Goal: Communication & Community: Answer question/provide support

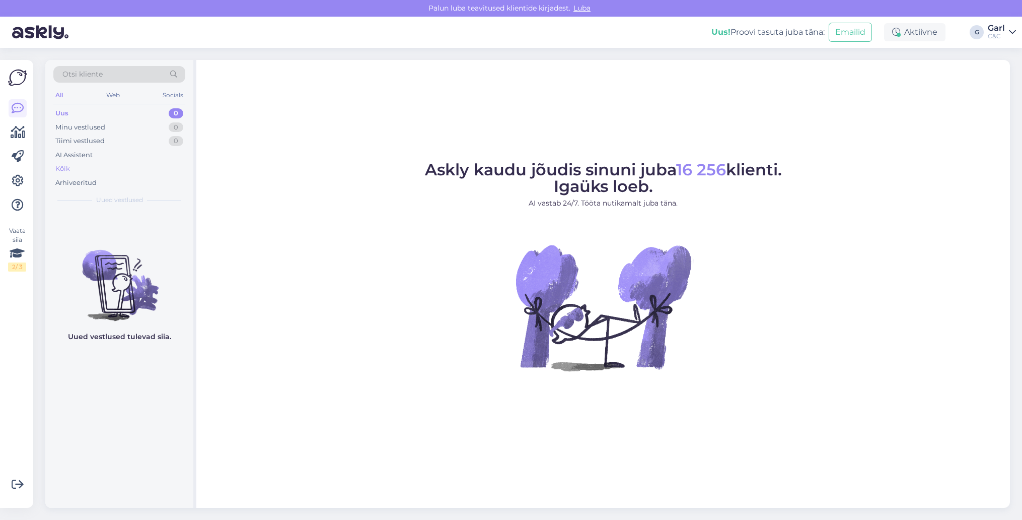
click at [127, 174] on div "Kõik" at bounding box center [119, 169] width 132 height 14
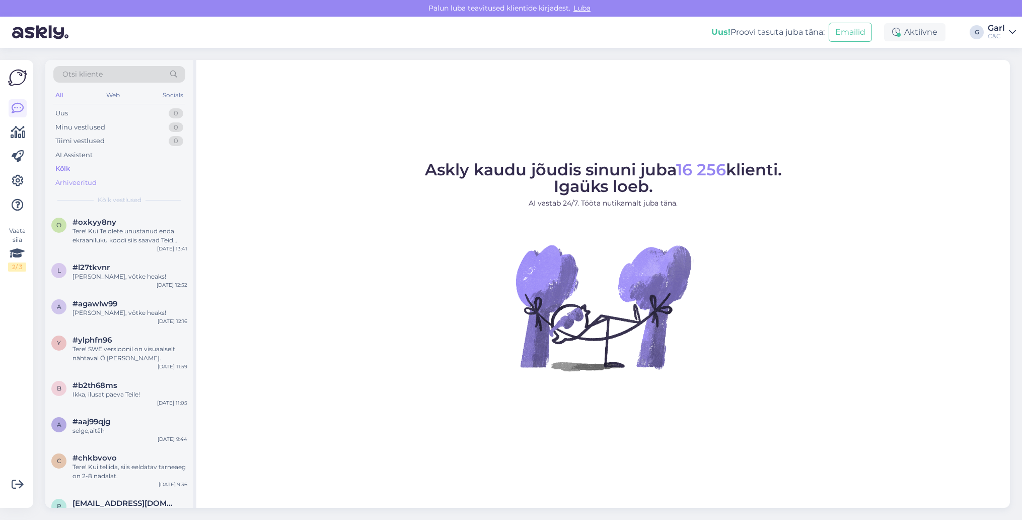
click at [127, 177] on div "Arhiveeritud" at bounding box center [119, 183] width 132 height 14
click at [133, 236] on div "Tere! Kui Te olete unustanud enda ekraaniluku koodi siis saavad Teid sellega ai…" at bounding box center [130, 236] width 115 height 18
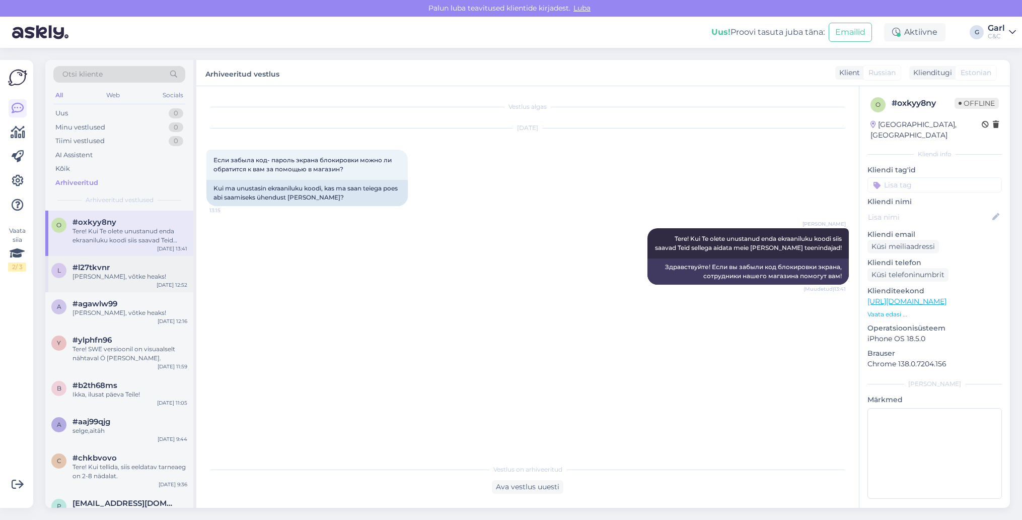
click at [143, 265] on div "#l27tkvnr" at bounding box center [130, 267] width 115 height 9
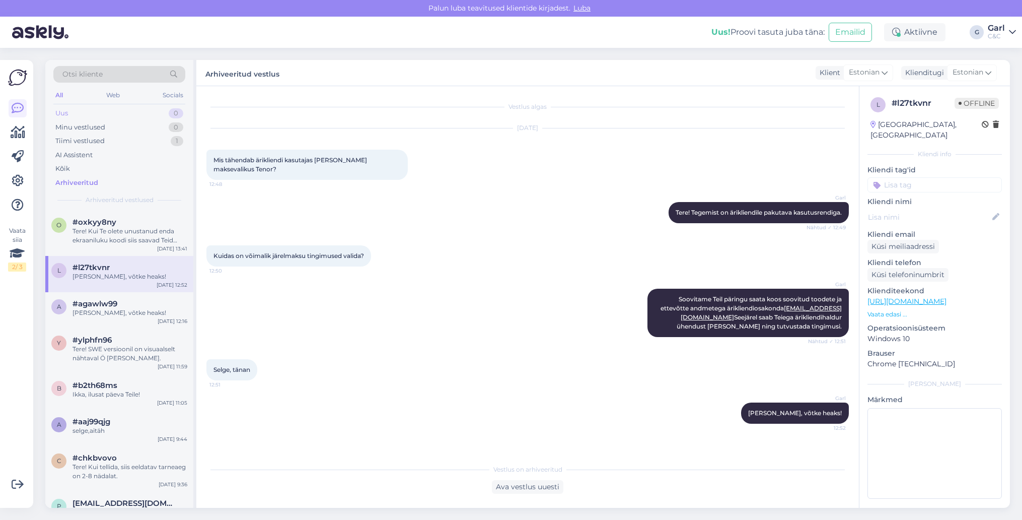
click at [157, 109] on div "Uus 0" at bounding box center [119, 113] width 132 height 14
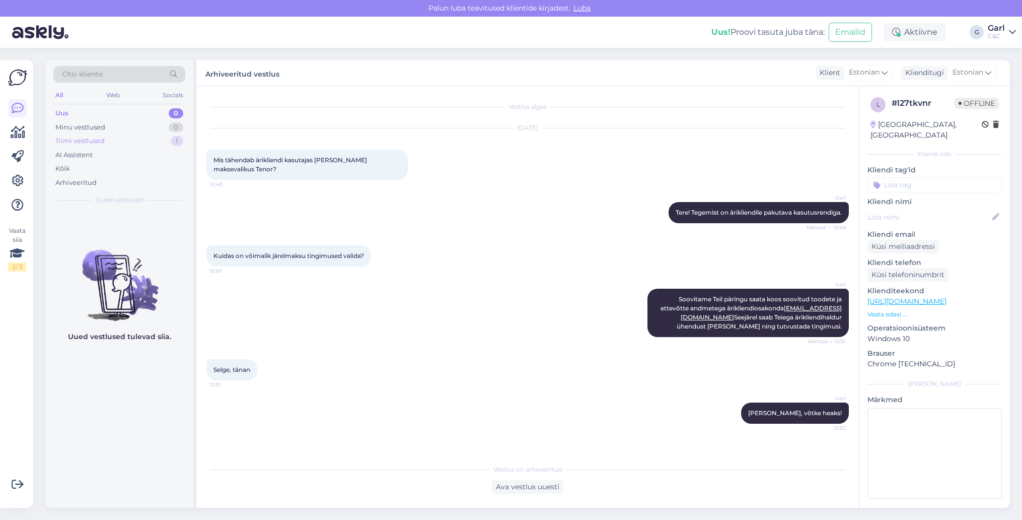
click at [153, 142] on div "Tiimi vestlused 1" at bounding box center [119, 141] width 132 height 14
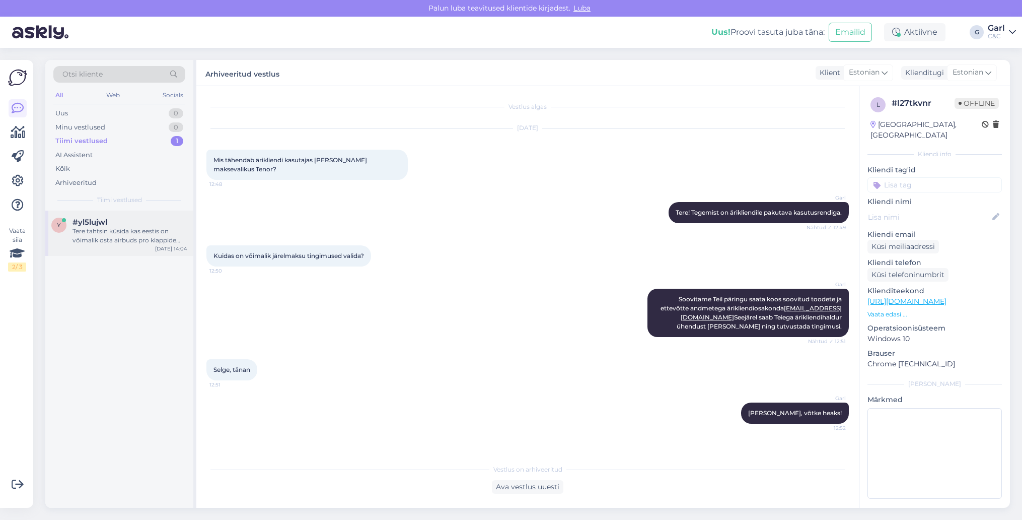
click at [148, 232] on div "Tere tahtsin küsida kas eestis on võimalik osta airbuds pro klappide laadimis c…" at bounding box center [130, 236] width 115 height 18
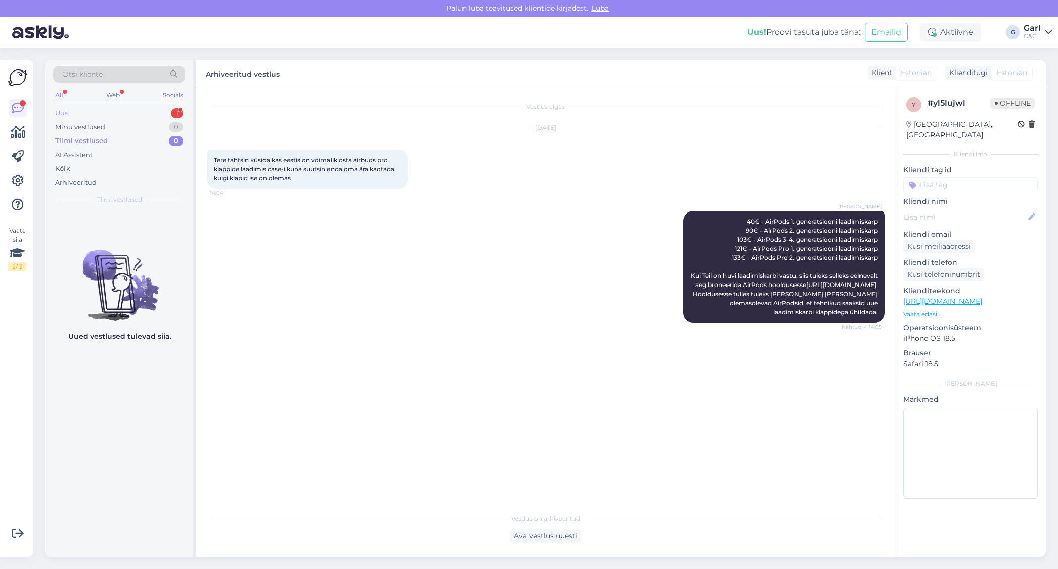
click at [119, 108] on div "Uus 1" at bounding box center [119, 113] width 132 height 14
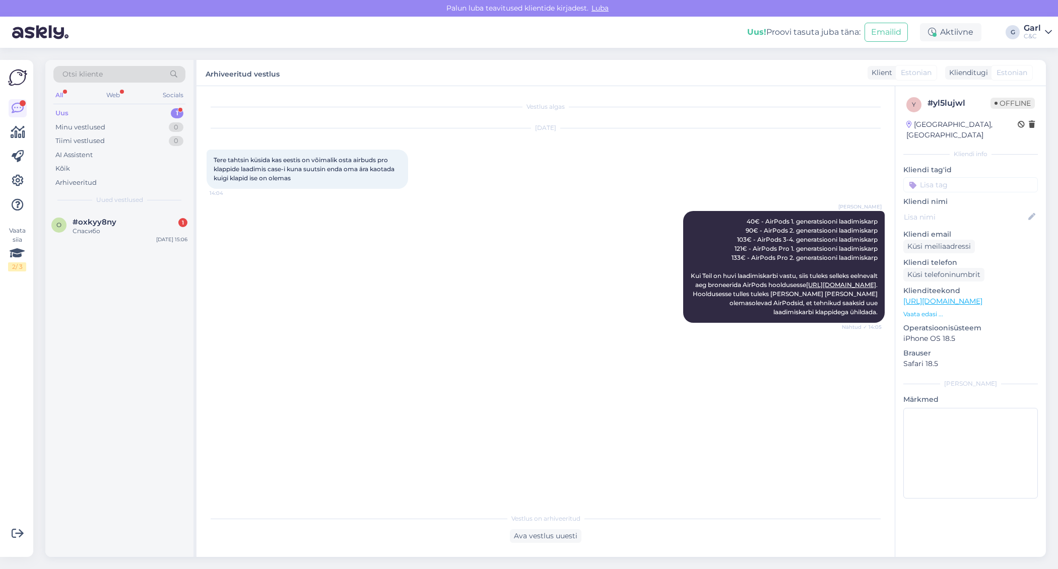
click at [126, 111] on div "Uus 1" at bounding box center [119, 113] width 132 height 14
click at [127, 122] on div "Minu vestlused 0" at bounding box center [119, 127] width 132 height 14
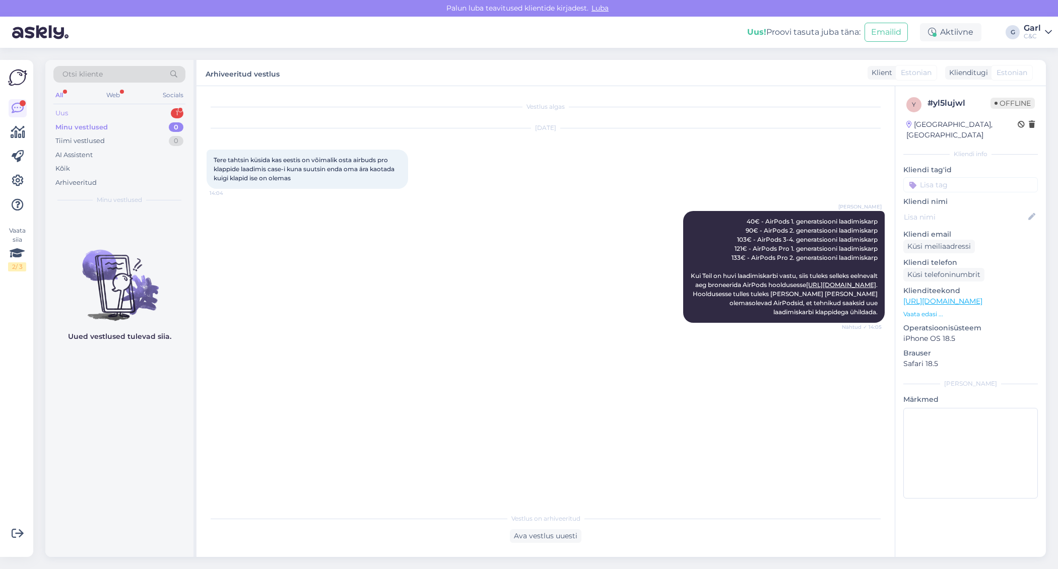
click at [127, 116] on div "Uus 1" at bounding box center [119, 113] width 132 height 14
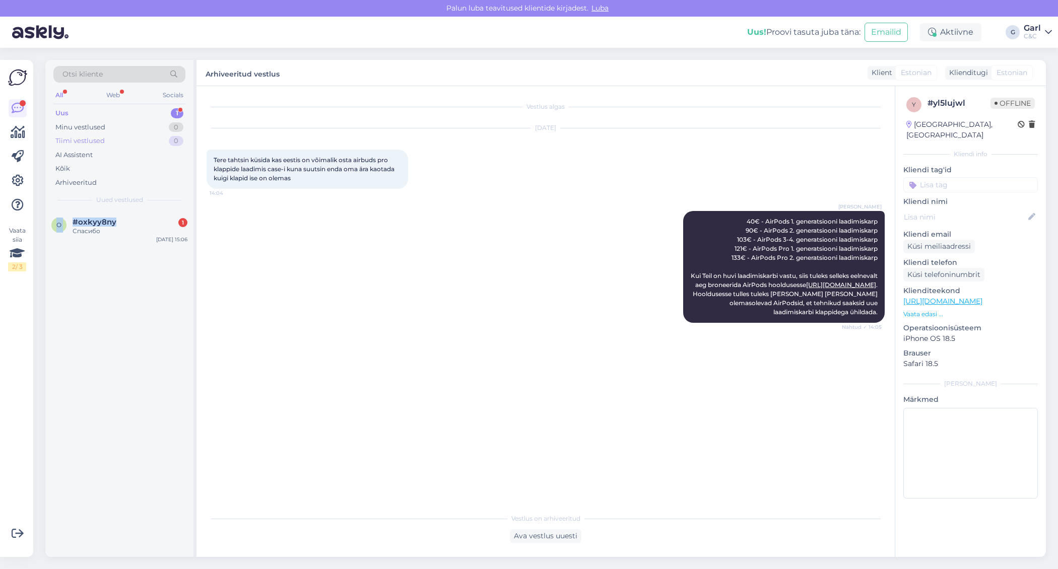
drag, startPoint x: 142, startPoint y: 217, endPoint x: 152, endPoint y: 146, distance: 71.7
click at [152, 149] on div "Otsi kliente All Web Socials Uus 1 Minu vestlused 0 Tiimi vestlused 0 AI Assist…" at bounding box center [120, 308] width 151 height 497
click at [152, 146] on div "Tiimi vestlused 0" at bounding box center [119, 141] width 132 height 14
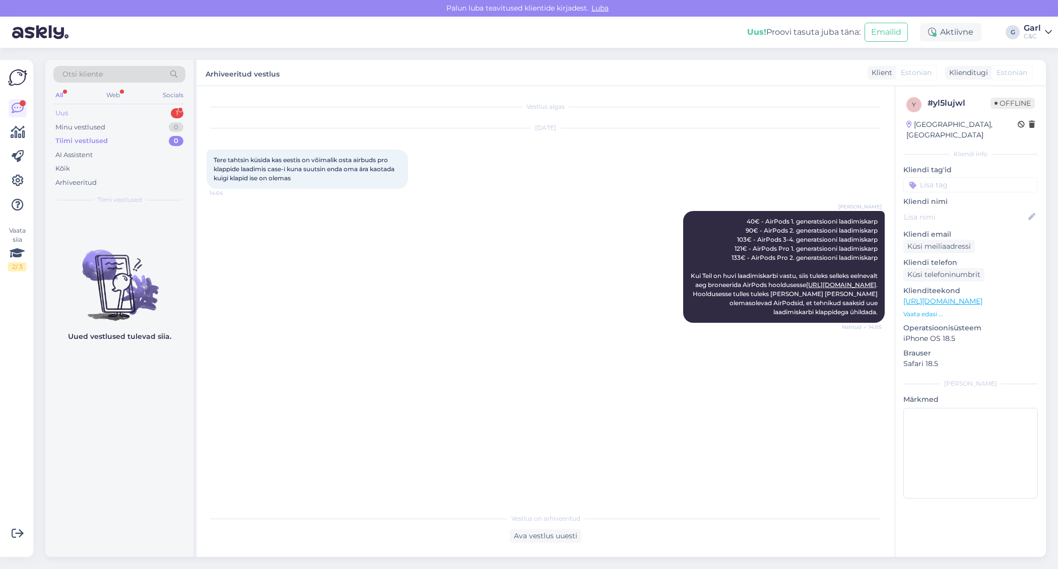
click at [153, 114] on div "Uus 1" at bounding box center [119, 113] width 132 height 14
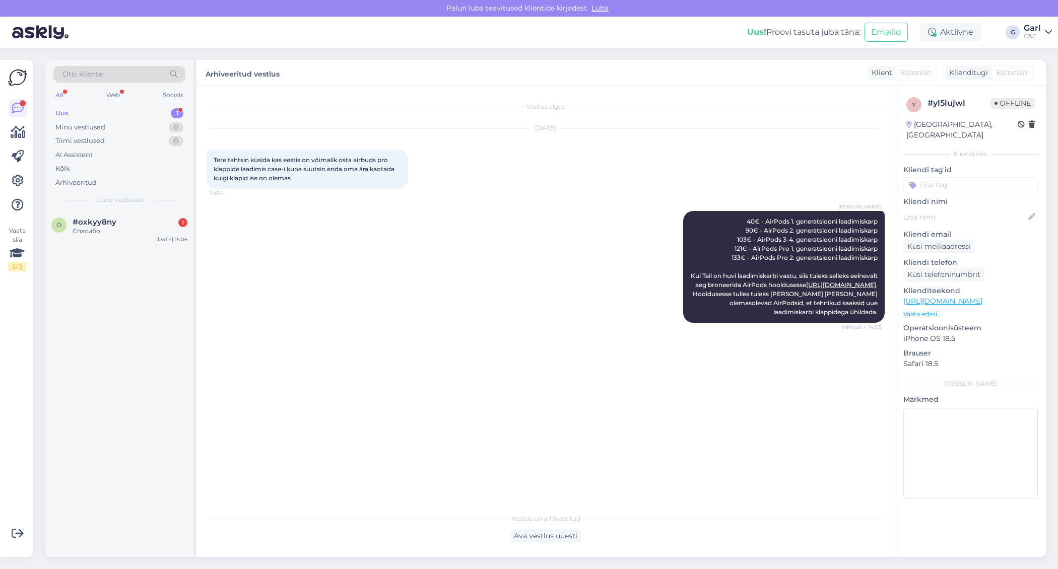
click at [209, 166] on div "Tere tahtsin küsida kas eestis on võimalik osta airbuds pro klappide laadimis c…" at bounding box center [306, 169] width 201 height 39
click at [147, 222] on div "#oxkyy8ny 1" at bounding box center [130, 222] width 115 height 9
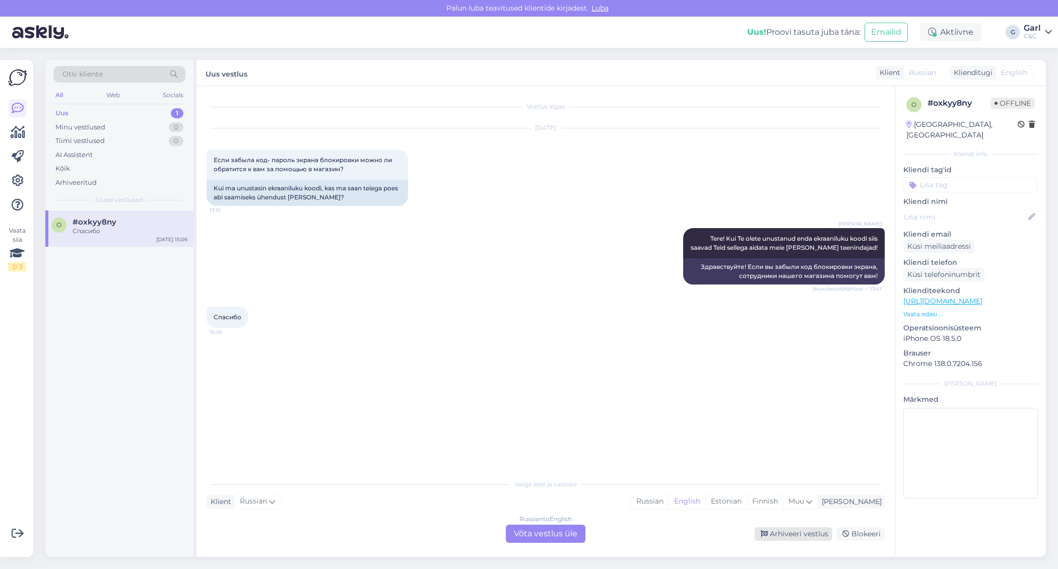
click at [767, 519] on div "Arhiveeri vestlus" at bounding box center [793, 534] width 78 height 14
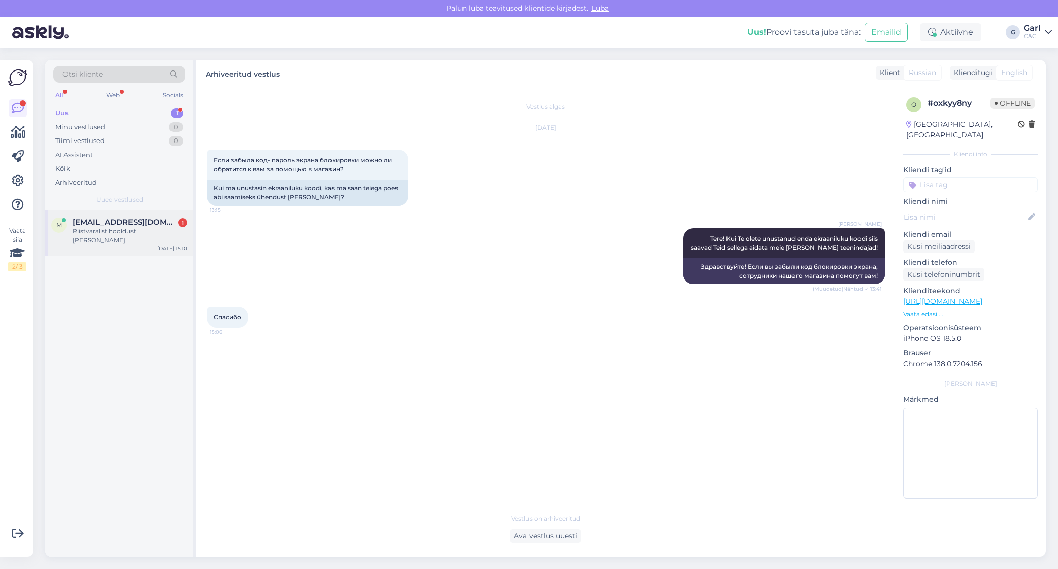
click at [170, 218] on span "melanikaru01@gmail.com" at bounding box center [125, 222] width 105 height 9
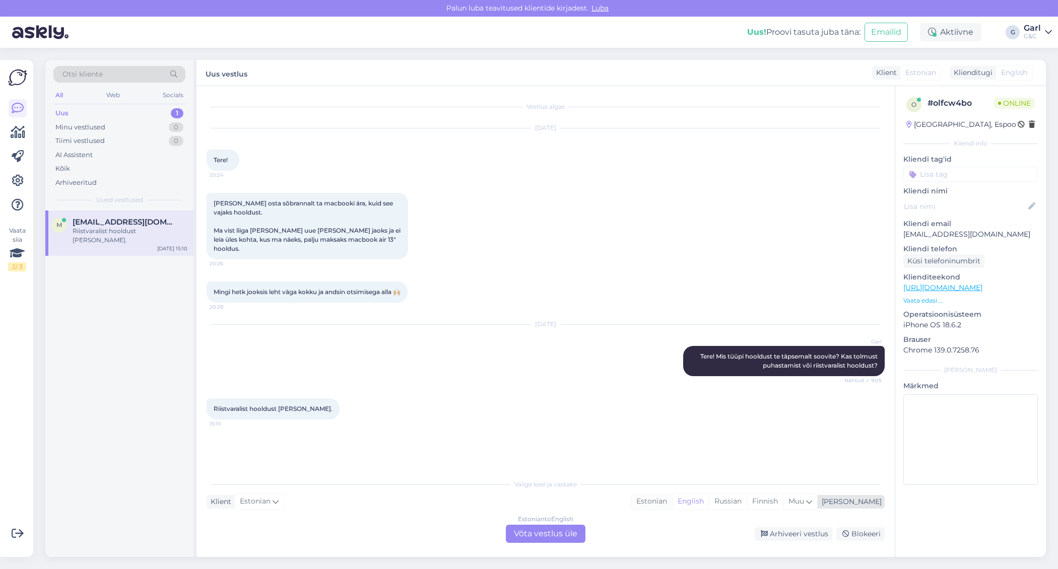
click at [672, 504] on div "Estonian" at bounding box center [651, 501] width 41 height 15
click at [570, 519] on div "Estonian to Estonian Võta vestlus üle" at bounding box center [546, 534] width 80 height 18
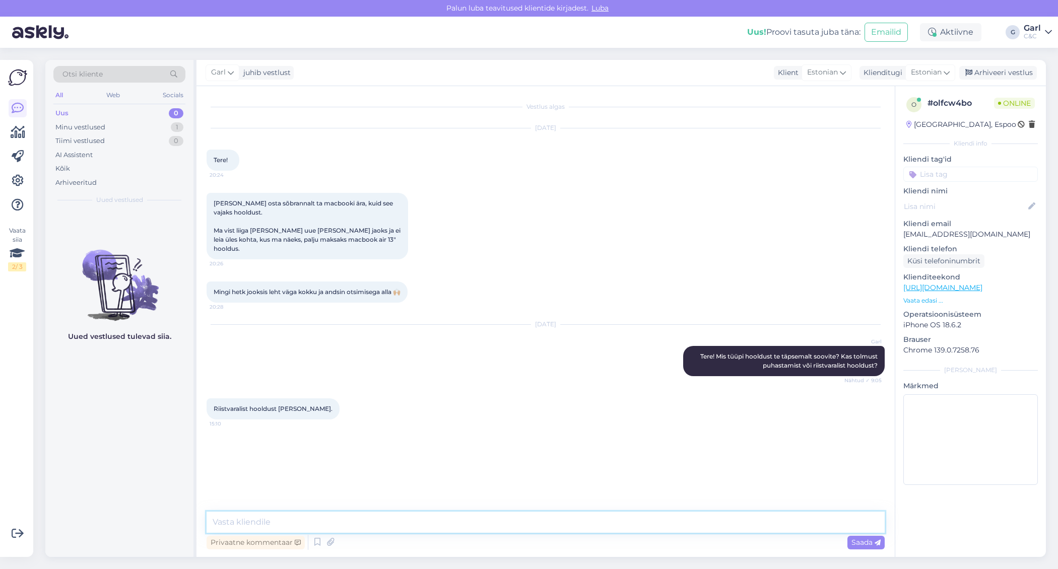
click at [506, 519] on textarea at bounding box center [545, 522] width 678 height 21
click at [317, 519] on icon at bounding box center [317, 542] width 12 height 15
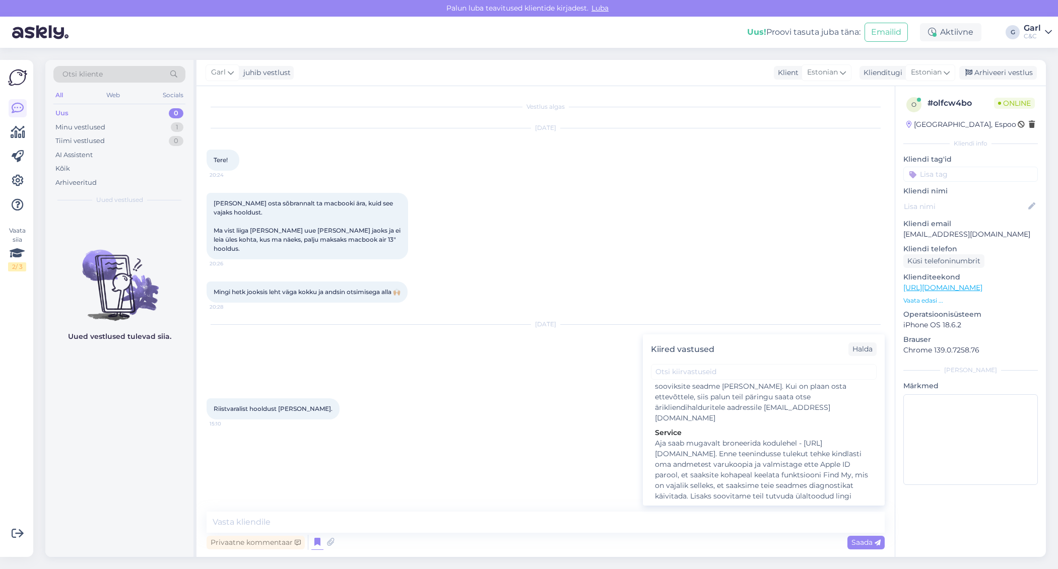
scroll to position [1557, 0]
click at [739, 519] on div "Hooldusesse saab aega broneerida kodulehel - https://cec.ee/hooldus. Enne hoold…" at bounding box center [764, 557] width 218 height 63
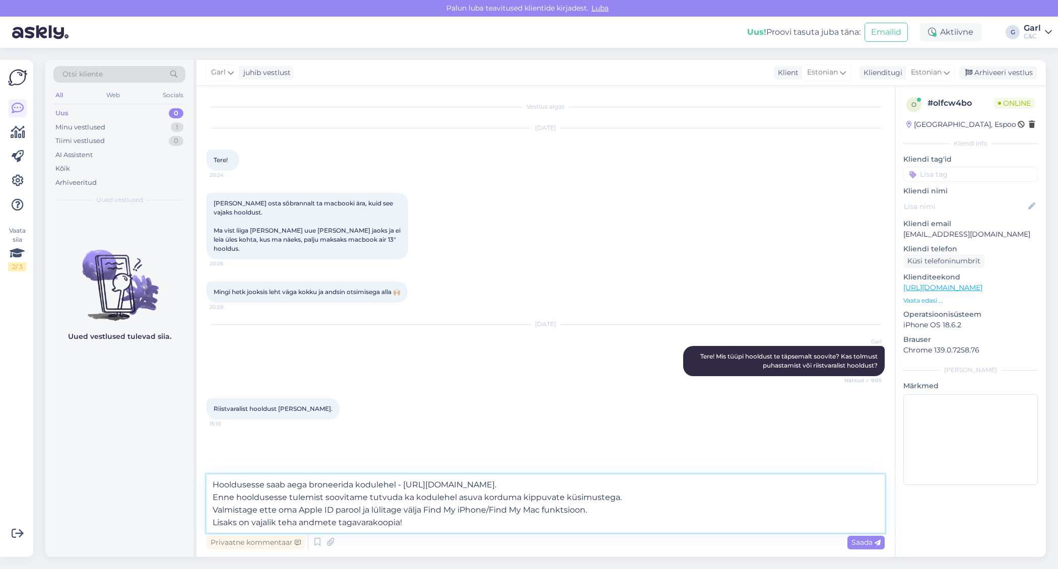
click at [208, 486] on textarea "Hooldusesse saab aega broneerida kodulehel - https://cec.ee/hooldus. Enne hoold…" at bounding box center [545, 503] width 678 height 58
type textarea "Sellisel juhul tuleb arvuti diagnostikasse tuua. Diagnostika käigus tehakse Tei…"
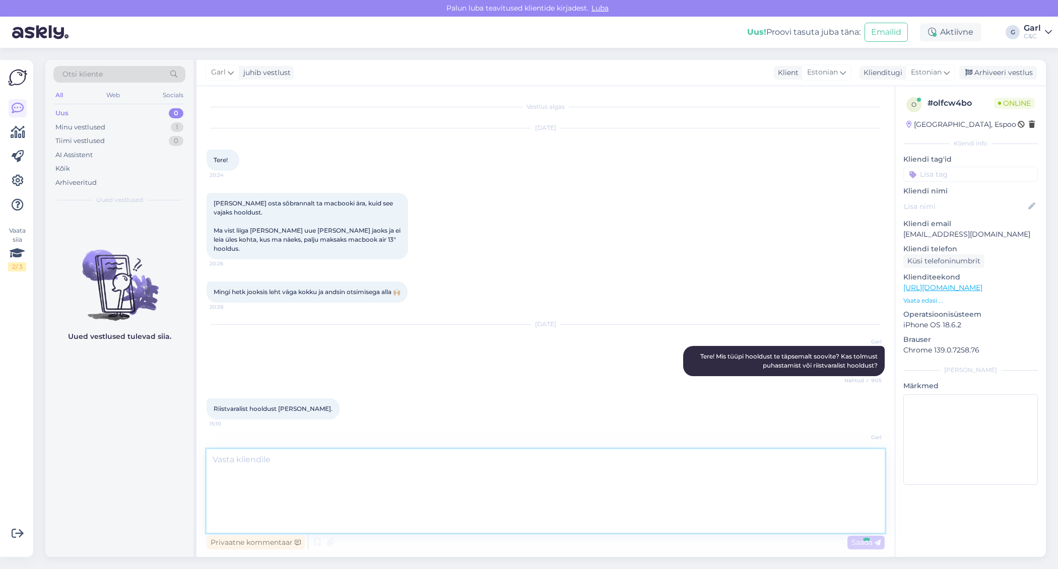
scroll to position [53, 0]
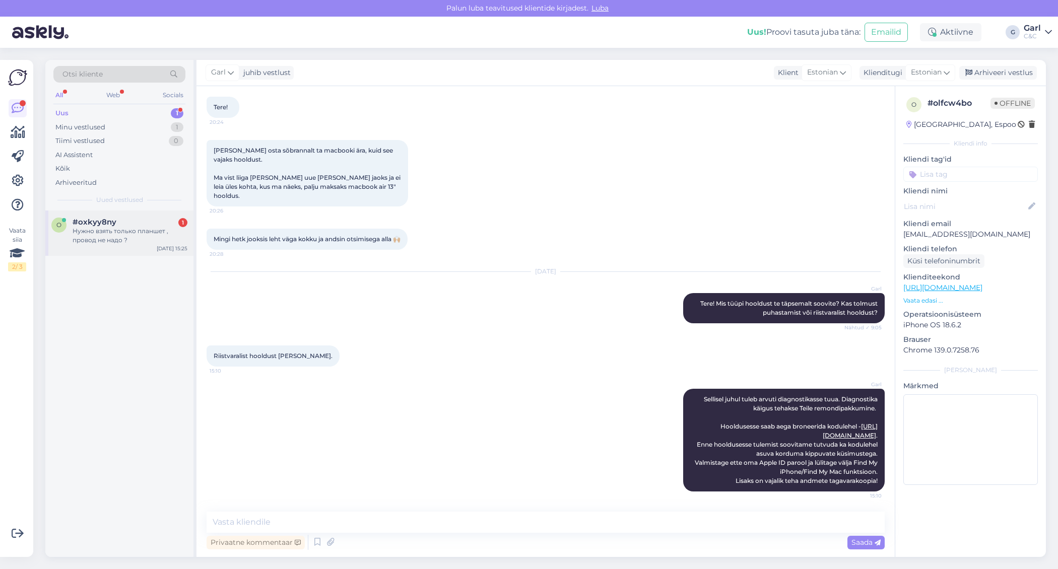
click at [140, 223] on div "#oxkyy8ny 1" at bounding box center [130, 222] width 115 height 9
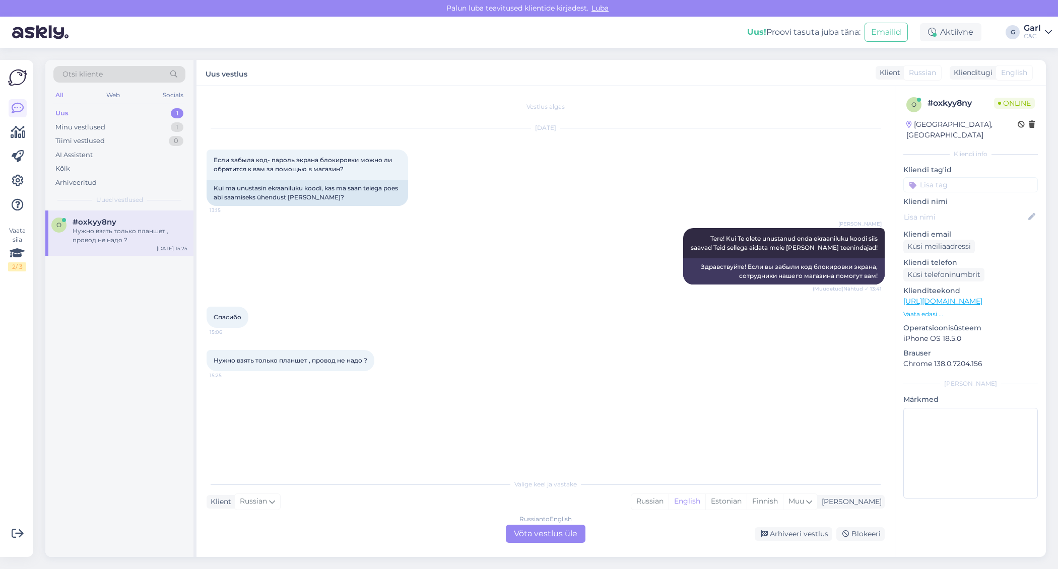
scroll to position [0, 0]
click at [746, 498] on div "Estonian" at bounding box center [725, 501] width 41 height 15
click at [568, 519] on div "Russian to Estonian Võta vestlus üle" at bounding box center [546, 534] width 80 height 18
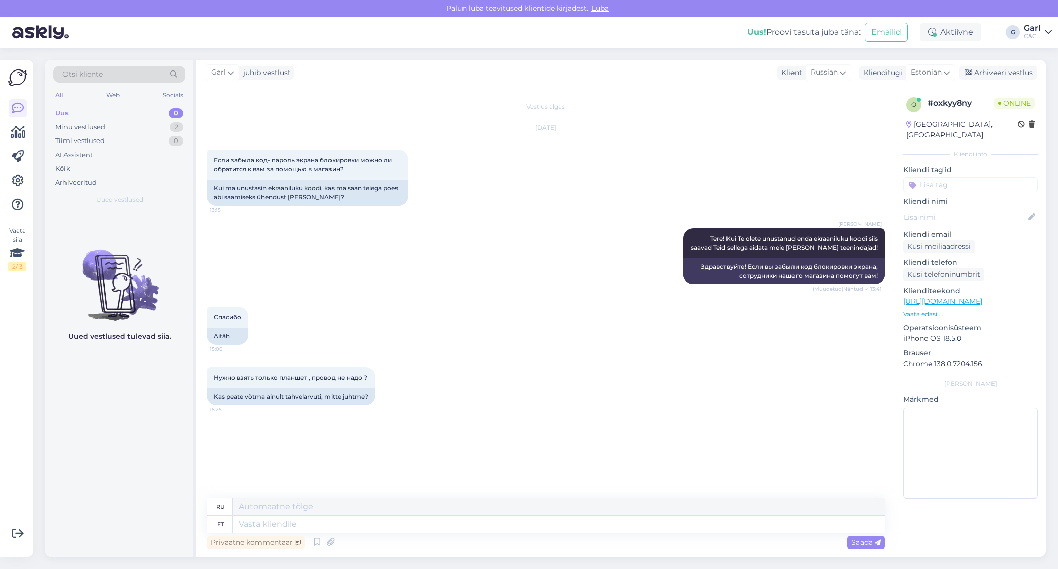
click at [504, 519] on div "Privaatne kommentaar Saada" at bounding box center [545, 542] width 678 height 19
click at [487, 519] on textarea at bounding box center [559, 524] width 652 height 17
type textarea "Piisab ai"
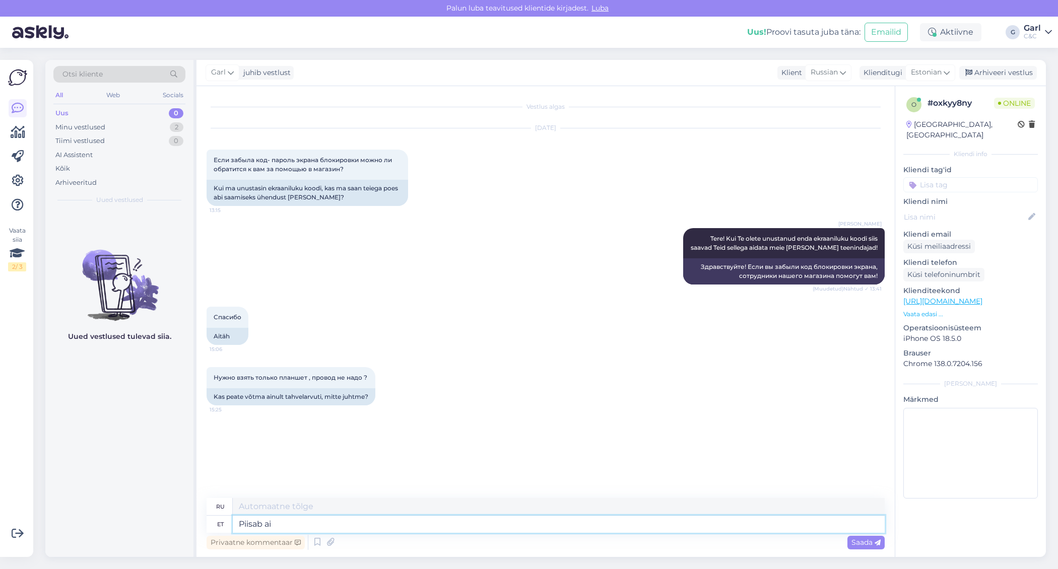
type textarea "Достаточно"
type textarea "Piisab ainult t"
type textarea "Достаточно просто"
type textarea "Piisab ainult tahvelarvutist."
type textarea "Достаточно просто планшета."
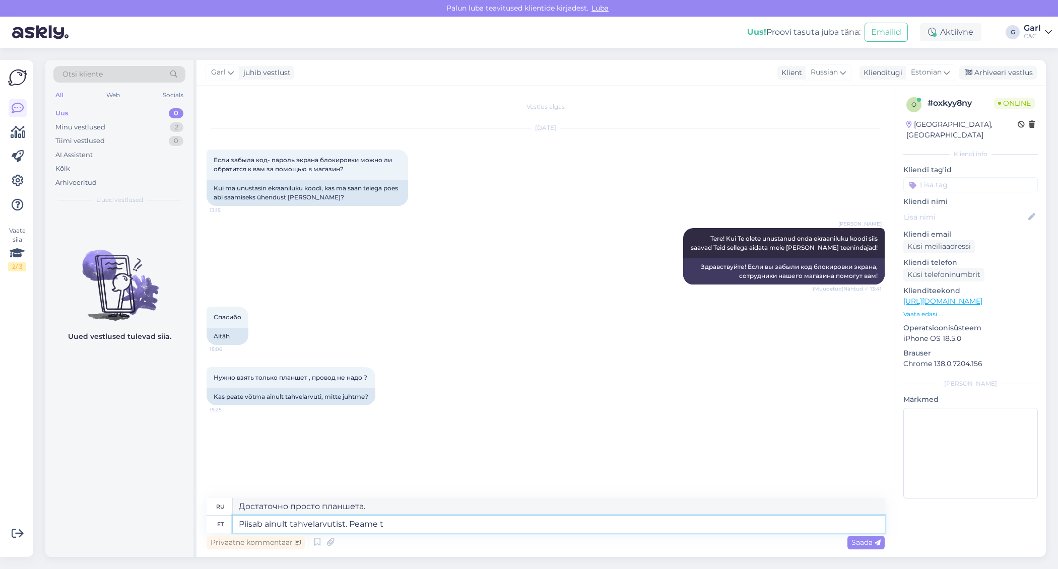
type textarea "Piisab ainult tahvelarvutist. Peame te"
type textarea "Достаточно просто планшета. Нам нужно"
type textarea "Piisab ainult tahvelarvutist. Peame tegema se"
type textarea "Достаточно просто планшета. Нам нужно сделать"
type textarea "Piisab ainult tahvelarvutist. Peame tegema seadmele te"
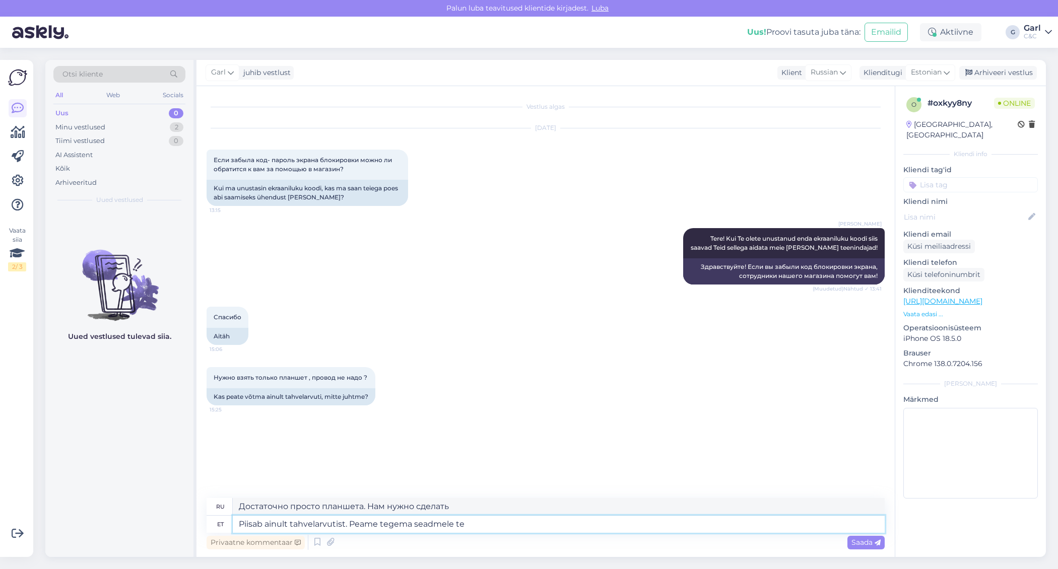
type textarea "Достаточно просто планшета. Нам нужно сделать устройство."
type textarea "Piisab ainult tahvelarvutist. Peame tegema seadmele tehaseseadete a"
type textarea "Достаточно просто планшета. Нужно сбросить настройки устройства до заводских."
type textarea "Piisab ainult tahvelarvutist. Peame tegema seadmele tehaseseadete algtaastuse,"
type textarea "Всё, что вам нужно, — это планшет. Нам нужно сбросить настройки устройства до з…"
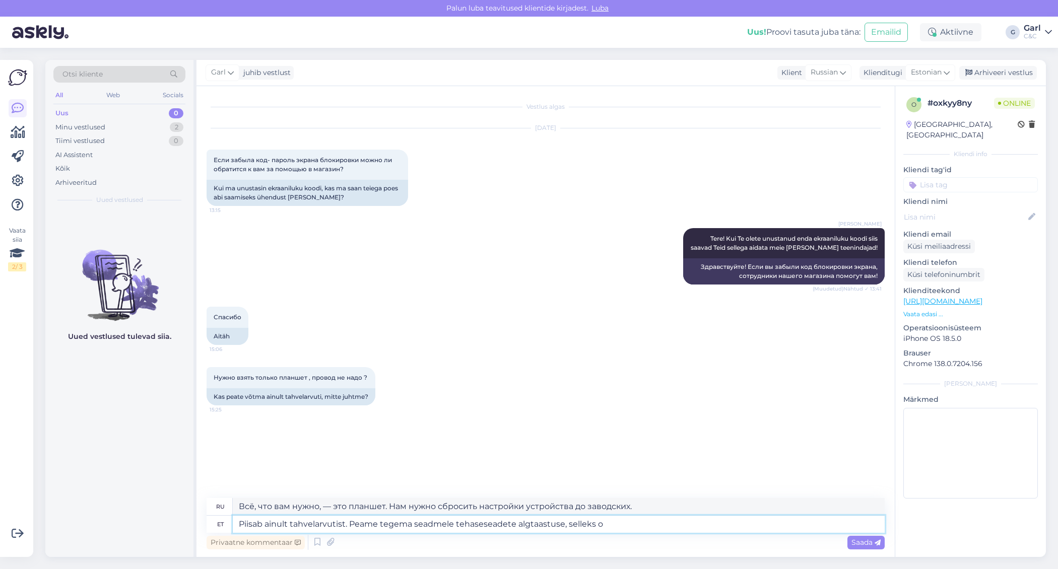
type textarea "Piisab ainult tahvelarvutist. Peame tegema seadmele tehaseseadete algtaastuse, …"
type textarea "Всё, что вам нужно, — это планшет. Для этого нужно сбросить настройки устройств…"
type textarea "Piisab ainult tahvelarvutist. Peame tegema seadmele tehaseseadete algtaastuse, …"
type textarea "Всё, что вам нужно, — это планшет. Нам нужно сбросить настройки устройства до з…"
type textarea "Piisab ainult tahvelarvutist. Peame tegema seadmele tehaseseadete algtaastuse, …"
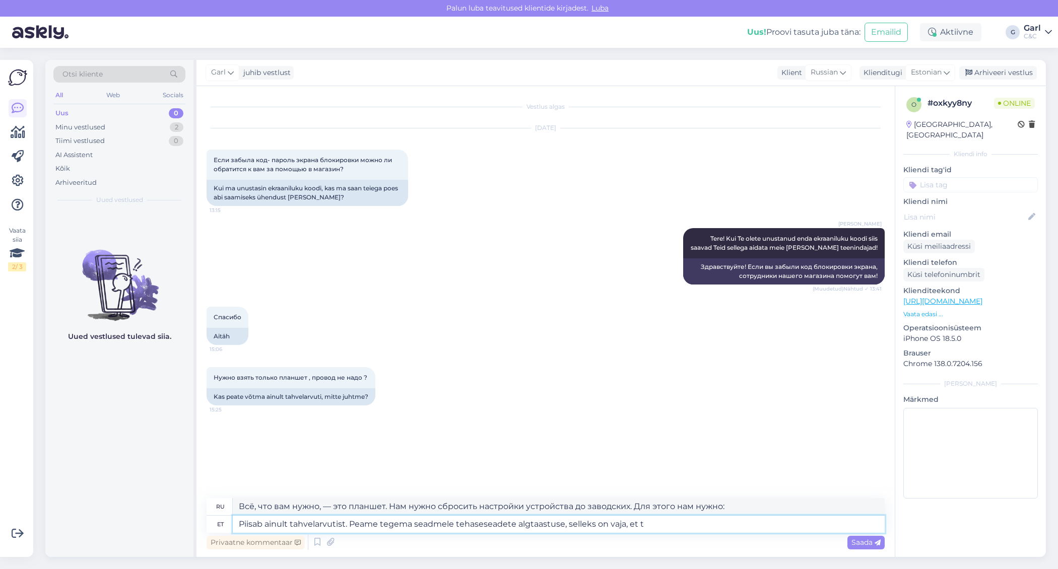
type textarea "Всё, что вам нужно, — это планшет. Нам нужно сбросить настройки устройства до з…"
type textarea "Piisab ainult tahvelarvutist. Peame tegema seadmele tehaseseadete algtaastuse, …"
type textarea "Всё, что вам нужно, — это планшет. Нам нужно сбросить настройки устройства до з…"
type textarea "Piisab ainult tahvelarvutist. Peame tegema seadmele tehaseseadete algtaastuse, …"
type textarea "Всё, что вам нужно, — это планшет. Нам нужно сбросить настройки устройства до з…"
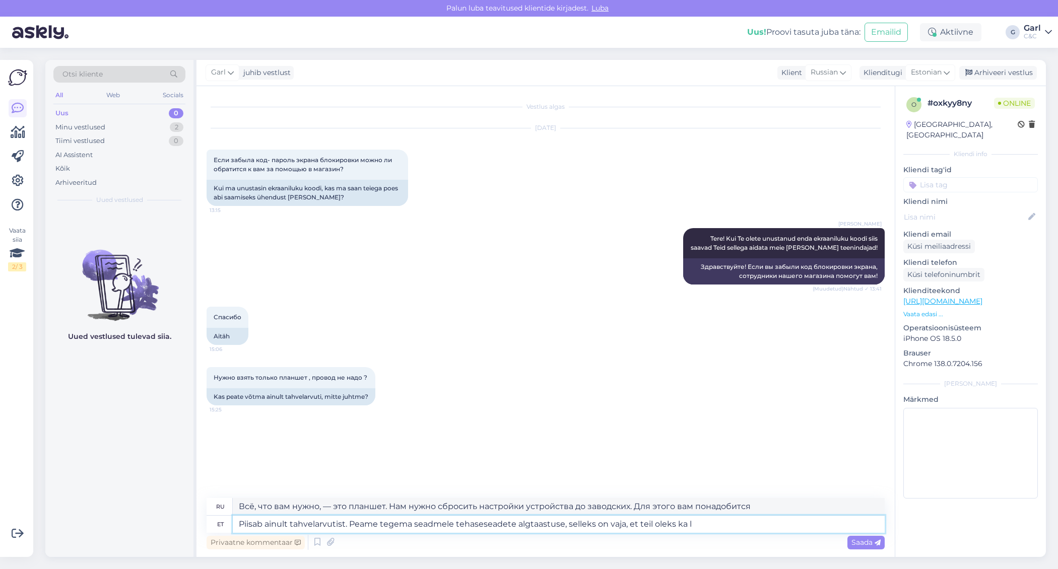
type textarea "Piisab ainult tahvelarvutist. Peame tegema seadmele tehaseseadete algtaastuse, …"
type textarea "Всё, что вам нужно, — это планшет. Нам нужно сбросить настройки устройства до з…"
type textarea "Piisab ainult tahvelarvutist. Peame tegema seadmele tehaseseadete algtaastuse, …"
type textarea "Всё, что вам нужно, — это планшет. Нам нужно сбросить настройки устройства до з…"
type textarea "Piisab ainult tahvelarvutist. Peame tegema seadmele tehaseseadete algtaastuse, …"
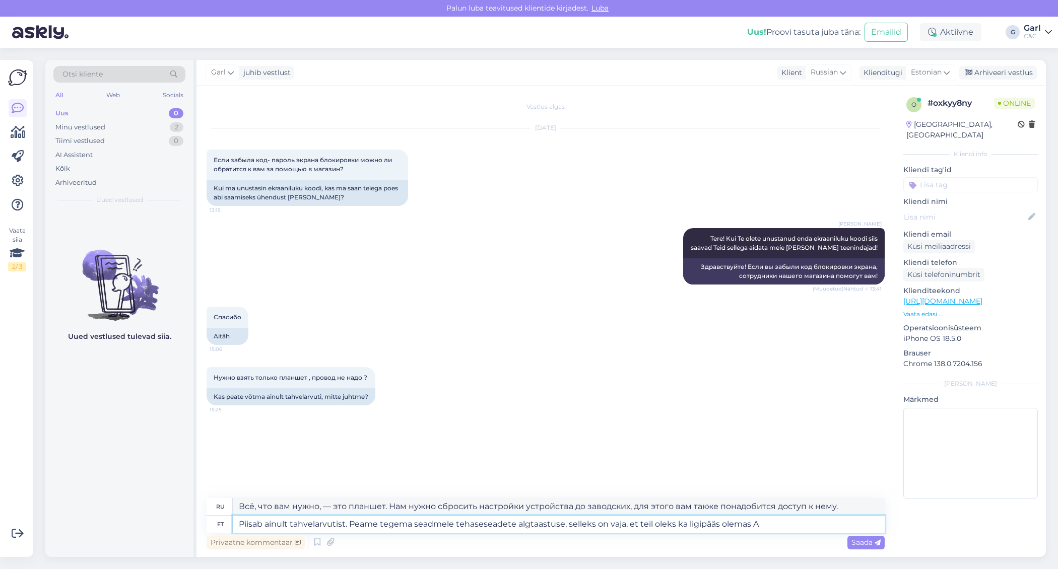
type textarea "Всё, что вам нужно, — это планшет. Нам нужно сбросить настройки устройства до з…"
type textarea "Piisab ainult tahvelarvutist. Peame tegema seadmele tehaseseadete algtaastuse, …"
type textarea "Всё, что вам нужно, — это планшет. Нам нужно сбросить настройки устройства до з…"
type textarea "Piisab ainult tahvelarvutist. Peame tegema seadmele tehaseseadete algtaastuse, …"
type textarea "Всё, что вам нужно, — это планшет. Нам нужно сбросить настройки устройства до з…"
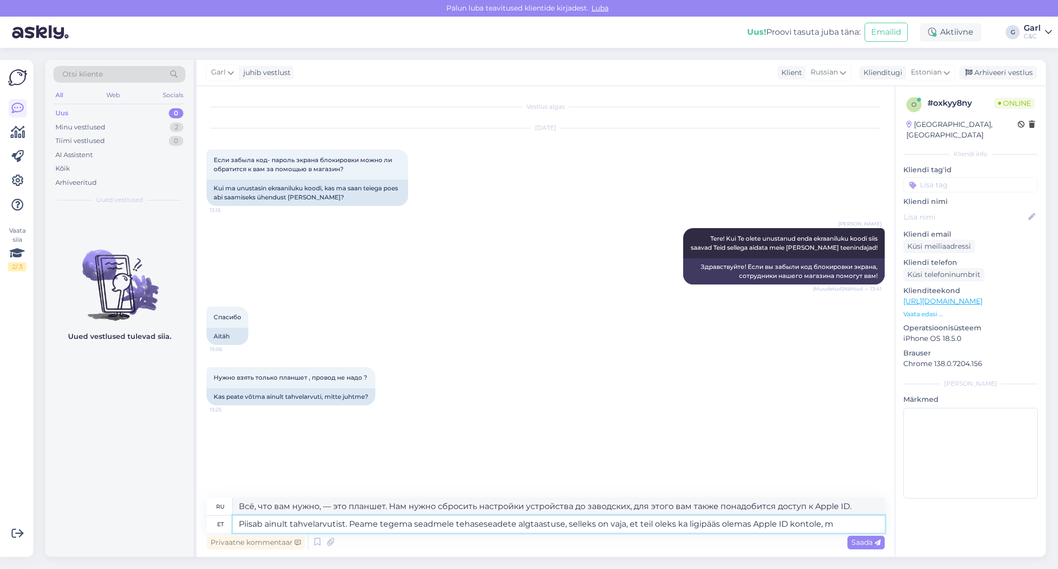
type textarea "Piisab ainult tahvelarvutist. Peame tegema seadmele tehaseseadete algtaastuse, …"
type textarea "Всё, что вам нужно, — это планшет. Нам нужно сбросить настройки устройства до з…"
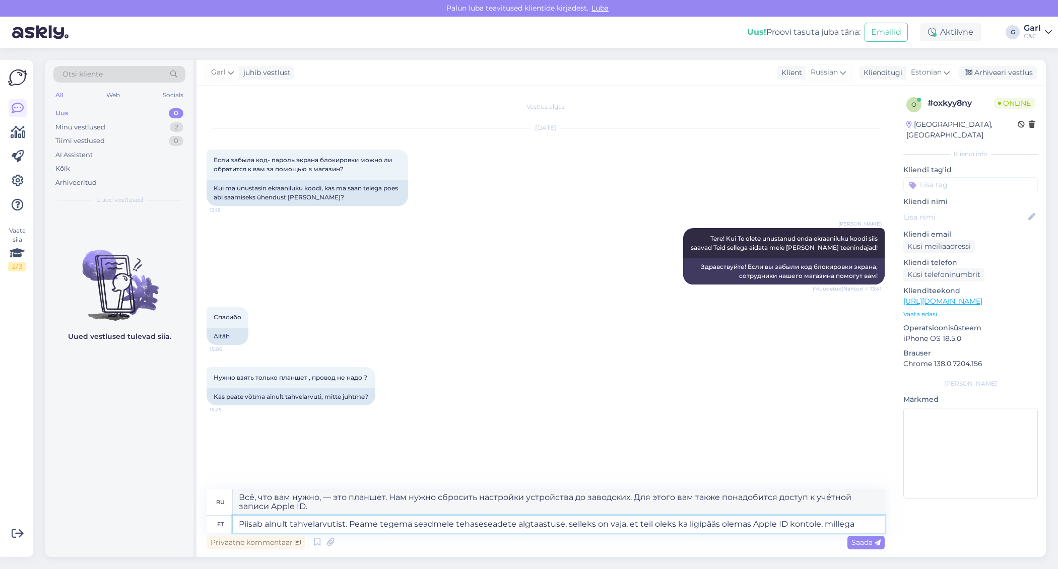
type textarea "Piisab ainult tahvelarvutist. Peame tegema seadmele tehaseseadete algtaastuse, …"
type textarea "Всё, что вам нужно, — это планшет. Нам нужно сбросить настройки устройства до з…"
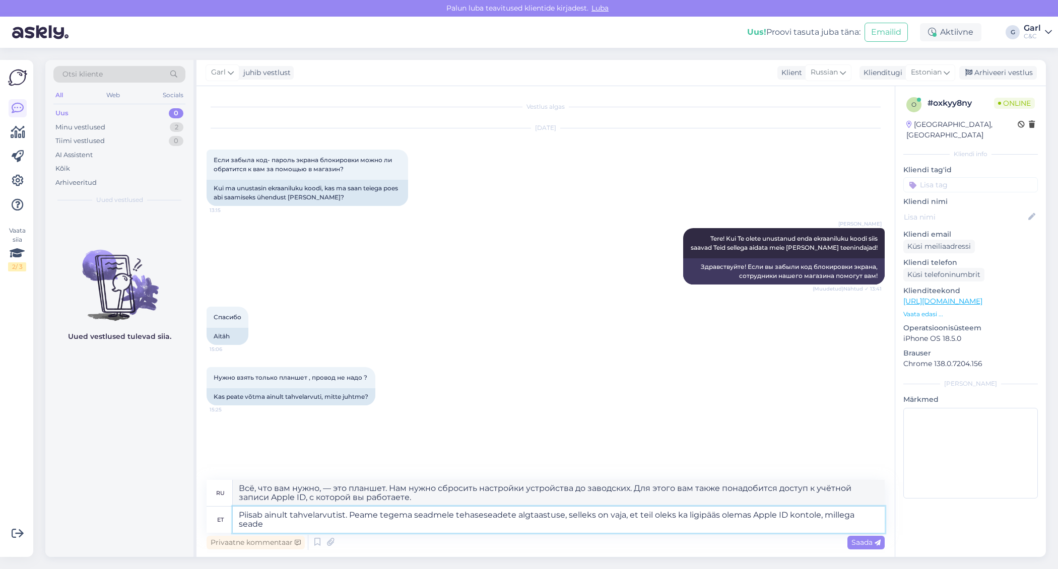
type textarea "Piisab ainult tahvelarvutist. Peame tegema seadmele tehaseseadete algtaastuse, …"
type textarea "Всё, что вам нужно, — это планшет. Необходимо сбросить настройки устройства до …"
type textarea "Piisab ainult tahvelarvutist. Peame tegema seadmele tehaseseadete algtaastuse, …"
type textarea "Всё, что вам нужно, — это планшет. Необходимо сбросить настройки устройства до …"
type textarea "Piisab ainult tahvelarvutist. Peame tegema seadmele tehaseseadete algtaastuse, …"
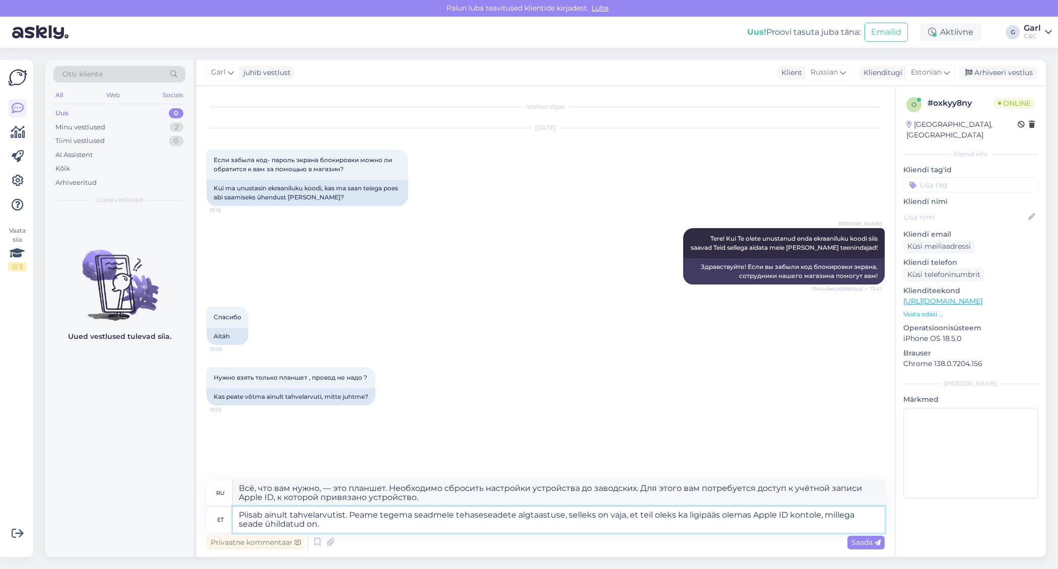
type textarea "Всё, что вам нужно, — это планшет. Нам нужно сбросить настройки устройства до з…"
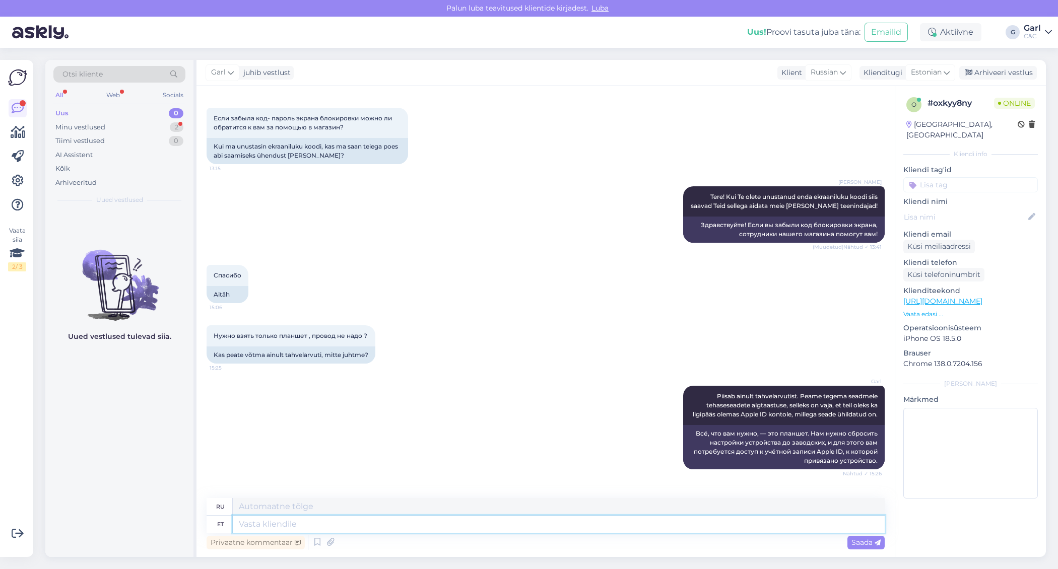
scroll to position [111, 0]
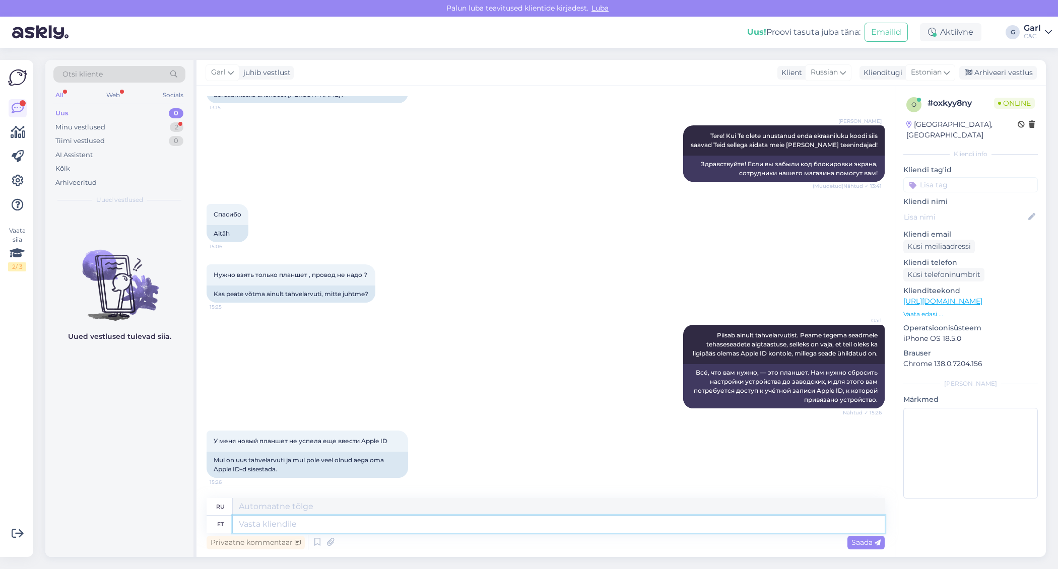
click at [362, 519] on textarea at bounding box center [559, 524] width 652 height 17
type textarea "Selge, si"
type textarea "Прозрачный,"
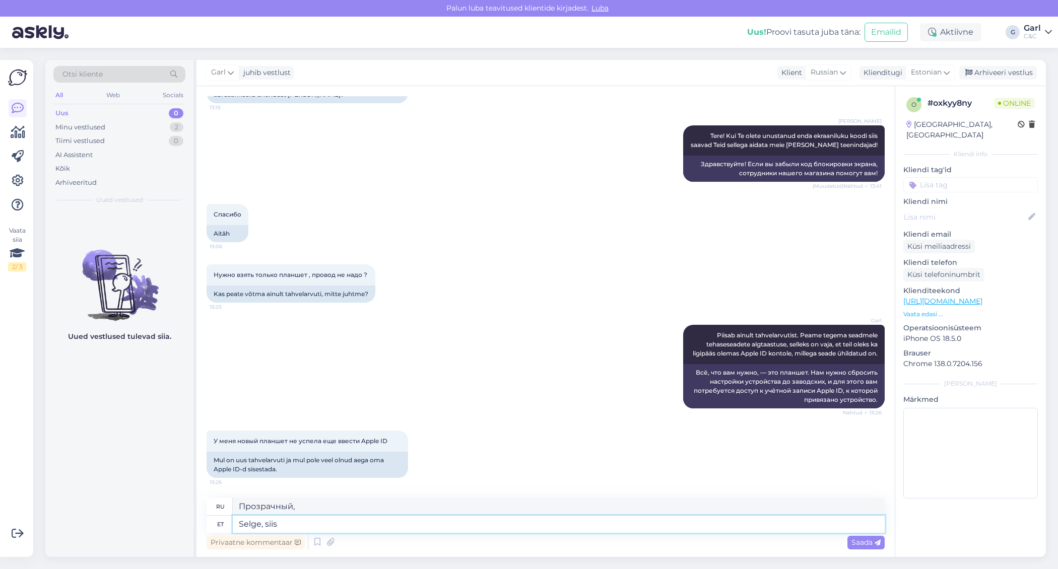
type textarea "Selge, siis o"
type textarea "Хорошо, тогда."
type textarea "Selge, siis on h"
type textarea "Хорошо, тогда так."
type textarea "Selge, siis on hästi."
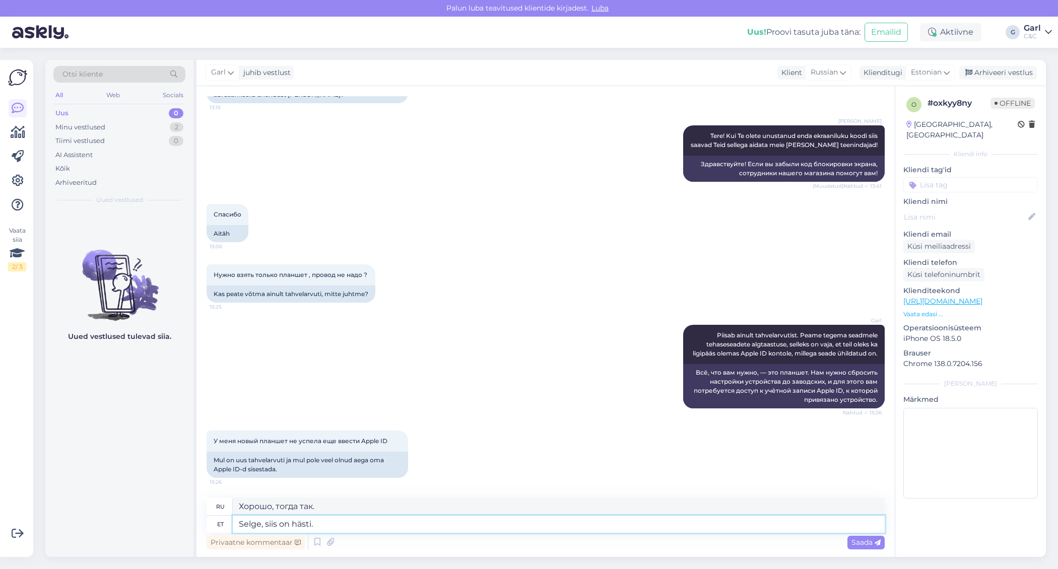
type textarea "Хорошо, тогда всё в порядке."
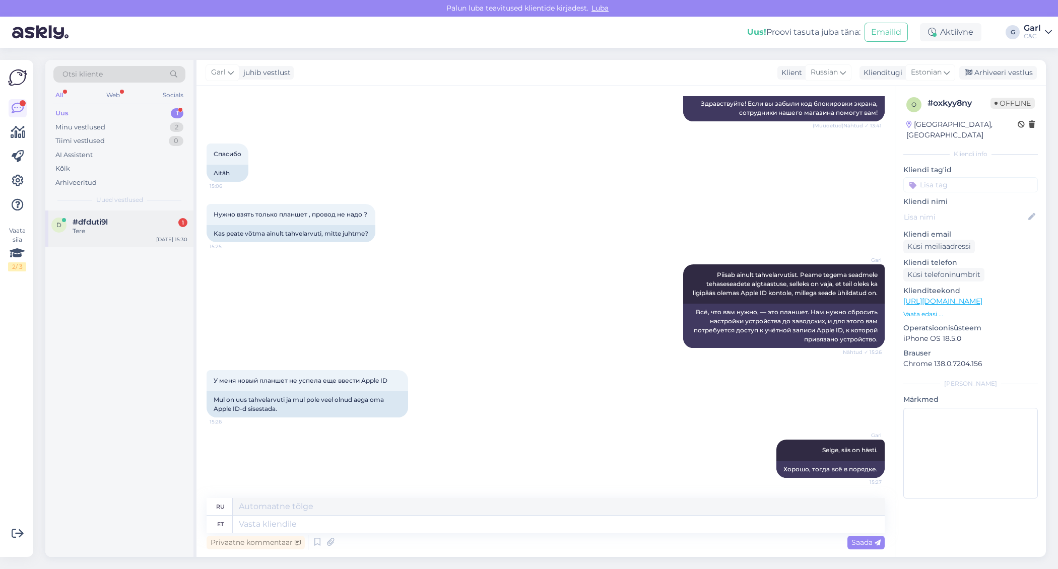
click at [135, 241] on div "d #dfduti9l 1 Tere Sep 5 15:30" at bounding box center [119, 228] width 148 height 36
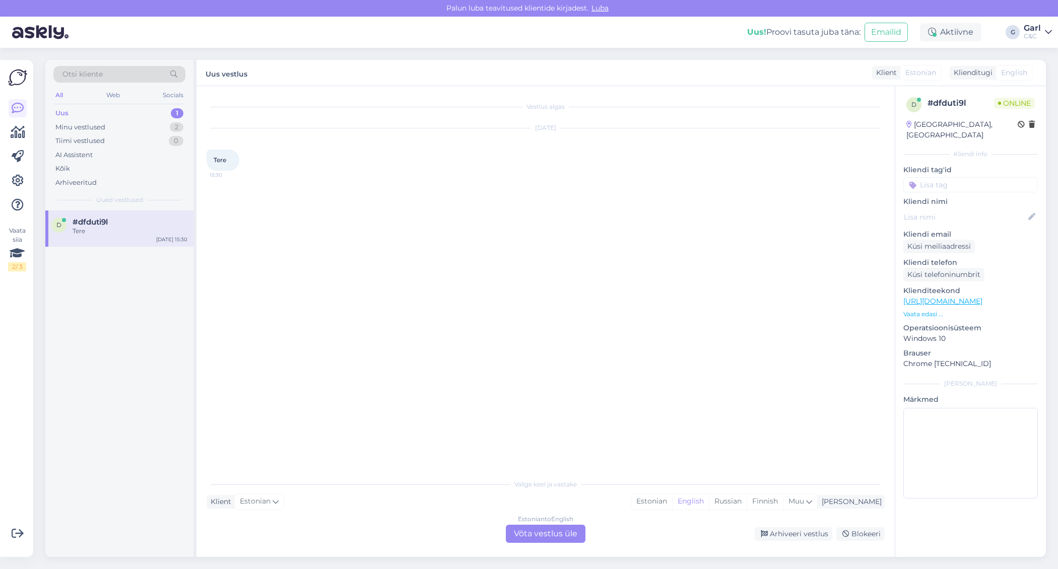
click at [697, 513] on div "Valige keel ja vastake Klient Estonian Mina Estonian English Russian Finnish Mu…" at bounding box center [545, 508] width 678 height 69
click at [548, 519] on div "Estonian to English Võta vestlus üle" at bounding box center [546, 534] width 80 height 18
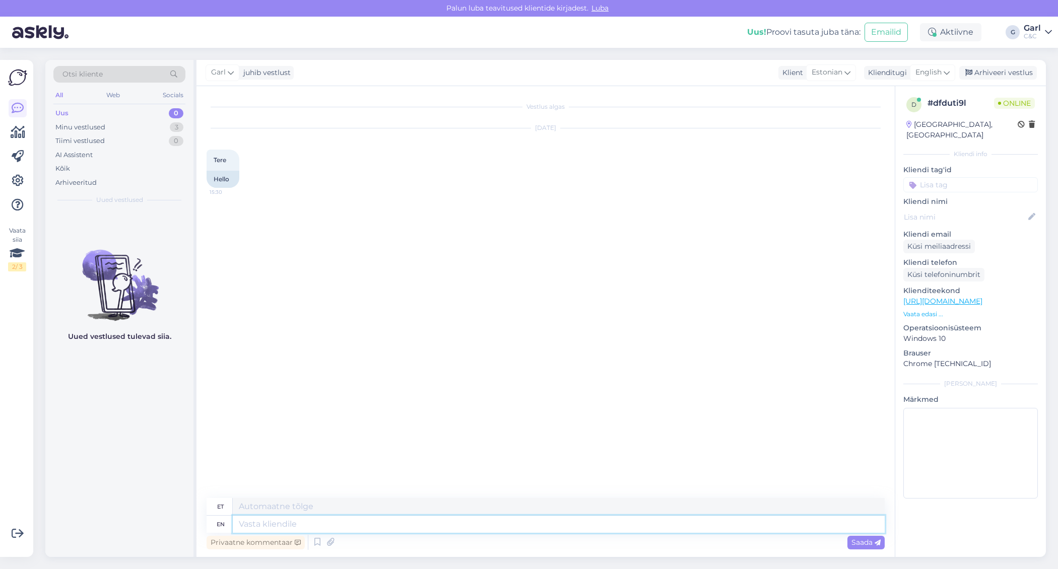
click at [551, 519] on textarea at bounding box center [559, 524] width 652 height 17
click at [924, 77] on span "English" at bounding box center [928, 72] width 26 height 11
click at [895, 186] on link "Estonian" at bounding box center [909, 192] width 111 height 16
click at [548, 516] on textarea at bounding box center [545, 522] width 678 height 21
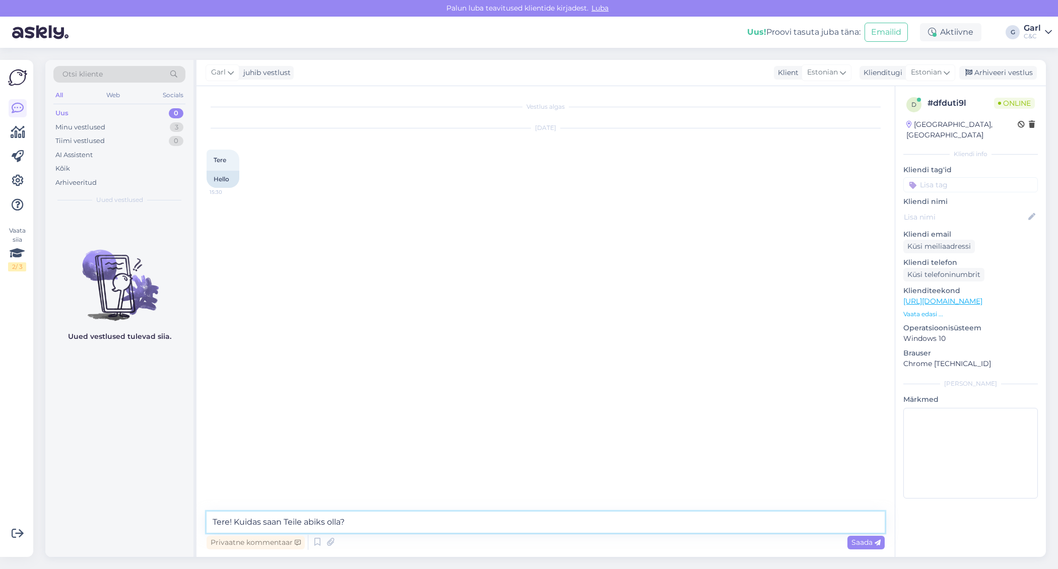
type textarea "Tere! Kuidas saan Teile abiks olla?"
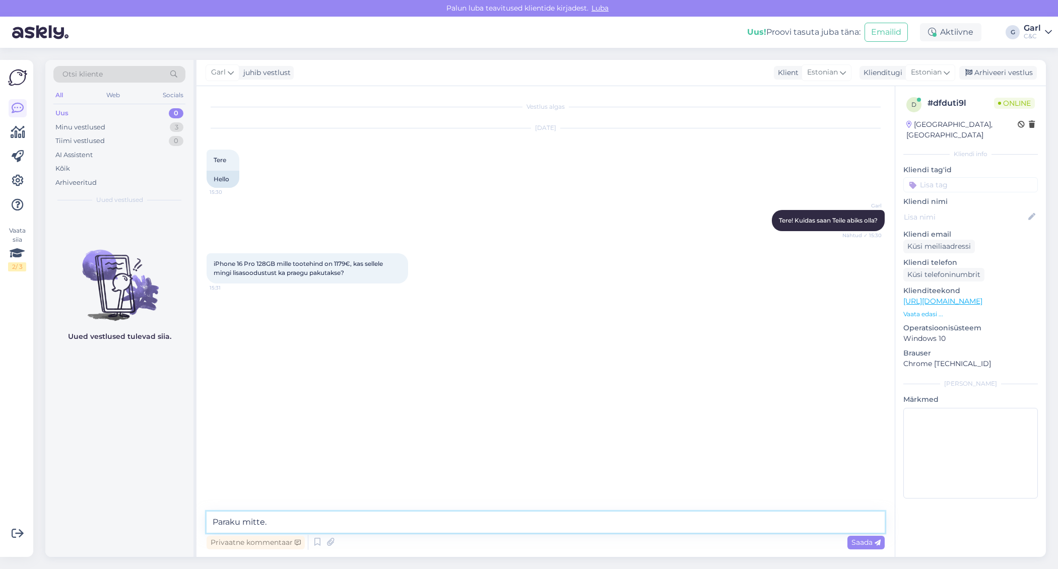
type textarea "Paraku mitte."
click at [982, 297] on link "https://www.shop.cec.ee/iphone-16-pro?color=445&erply_storage=44" at bounding box center [942, 301] width 79 height 9
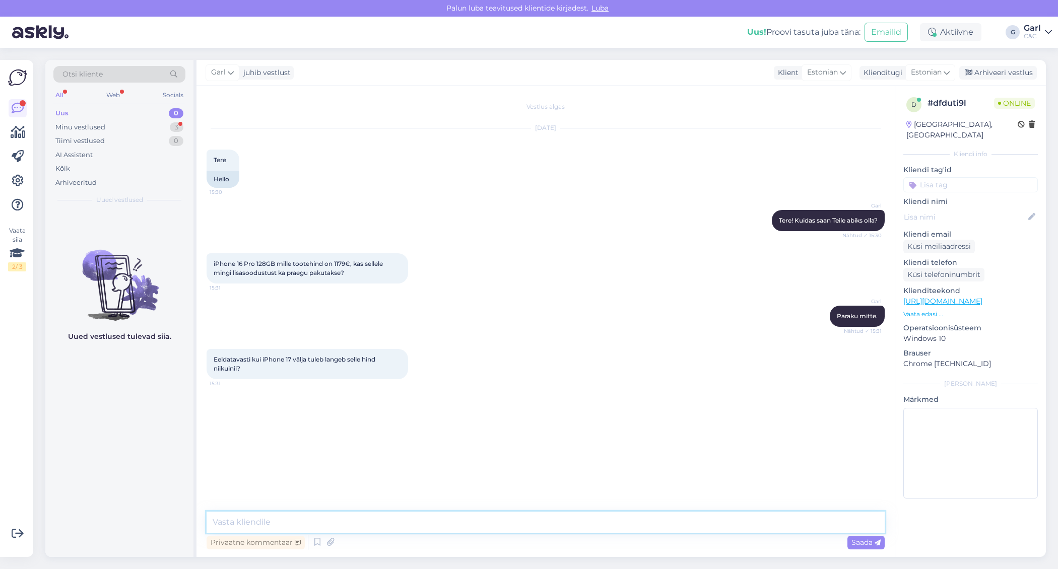
click at [341, 519] on textarea at bounding box center [545, 522] width 678 height 21
type textarea "Täitsa võimalik, kuid lubada hetkel ei oskaks."
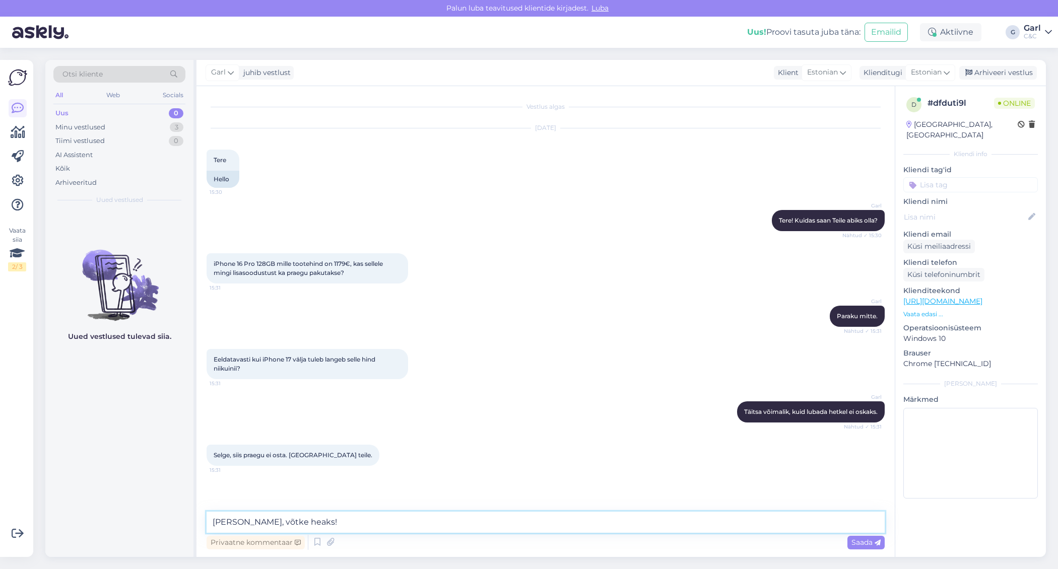
type textarea "Ikka, võtke heaks!"
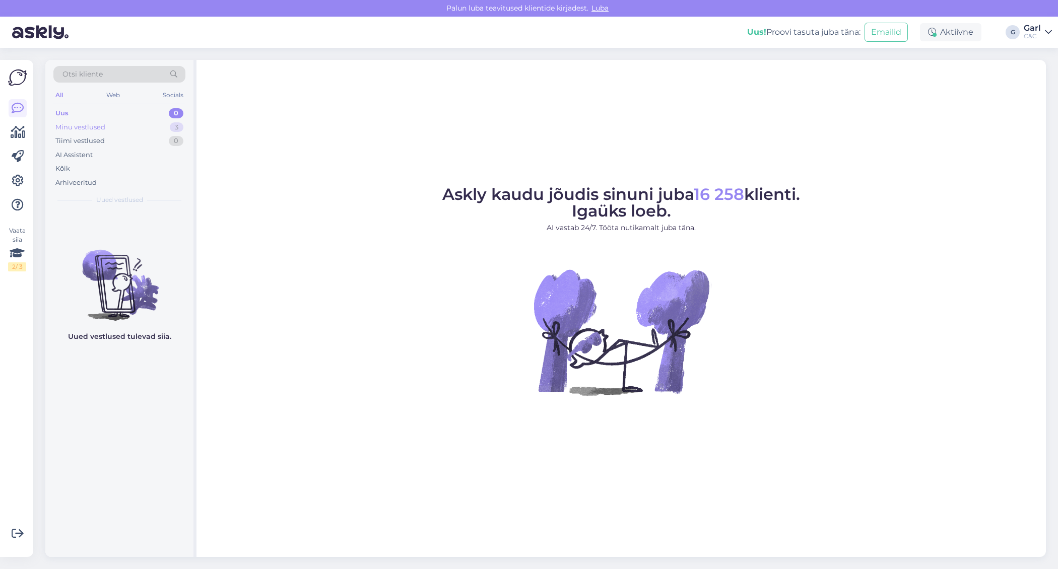
click at [150, 121] on div "Minu vestlused 3" at bounding box center [119, 127] width 132 height 14
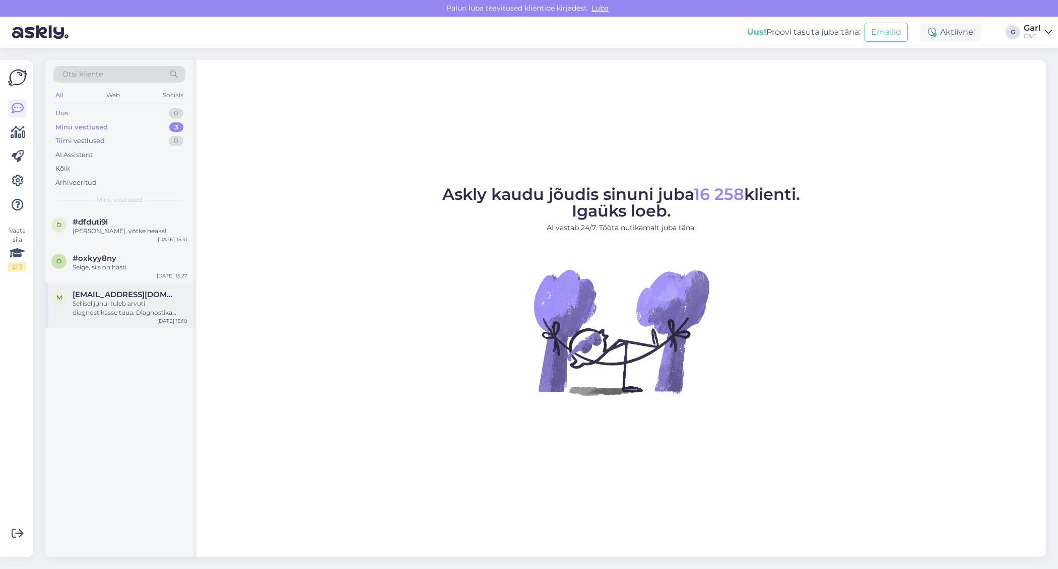
click at [142, 291] on span "melanikaru01@gmail.com" at bounding box center [125, 294] width 105 height 9
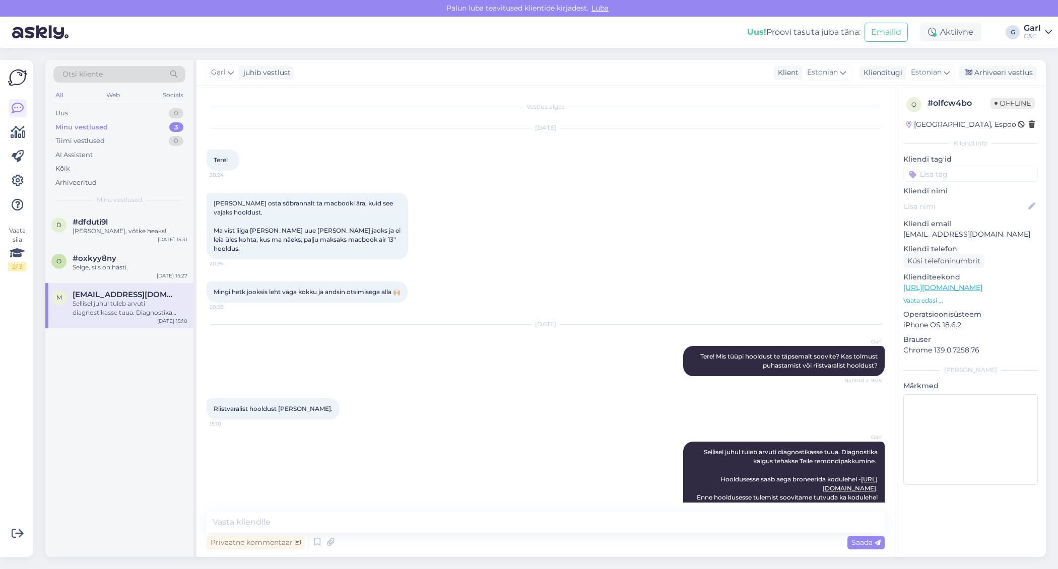
scroll to position [53, 0]
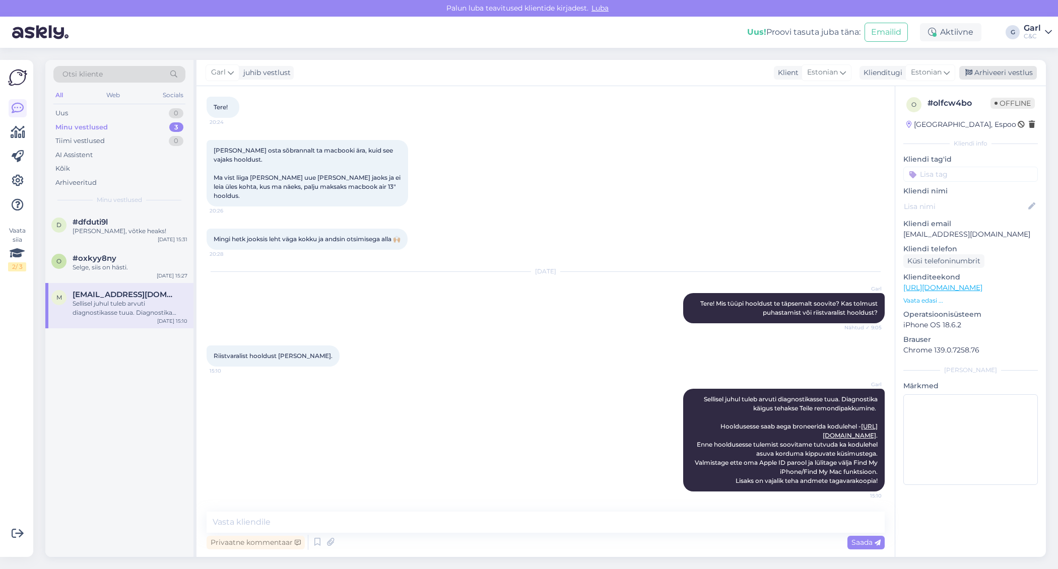
click at [1005, 76] on div "Arhiveeri vestlus" at bounding box center [998, 73] width 78 height 14
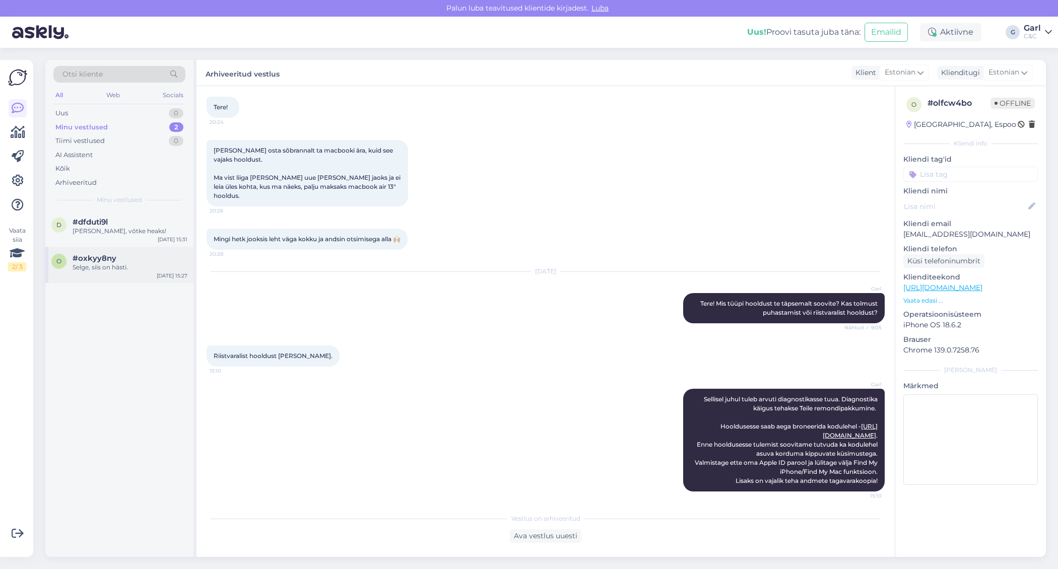
click at [156, 250] on div "o #oxkyy8ny Selge, siis on hästi. Sep 5 15:27" at bounding box center [119, 265] width 148 height 36
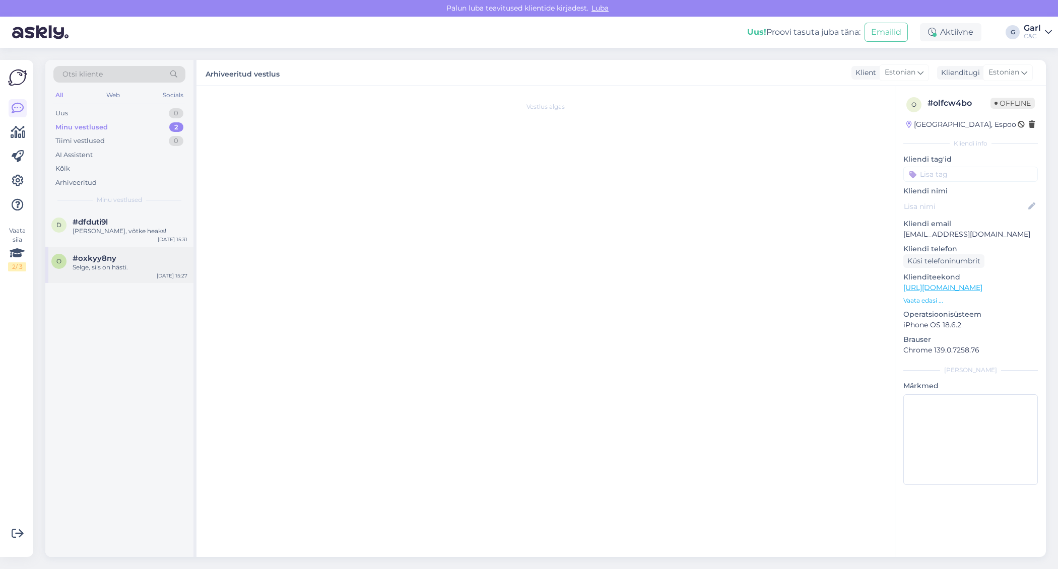
scroll to position [172, 0]
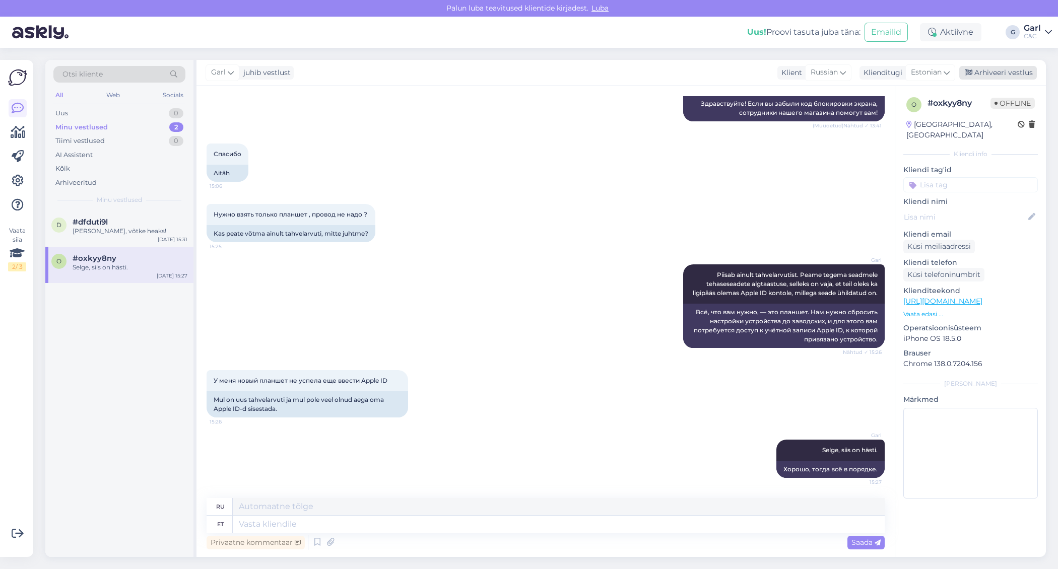
click at [998, 75] on div "Arhiveeri vestlus" at bounding box center [998, 73] width 78 height 14
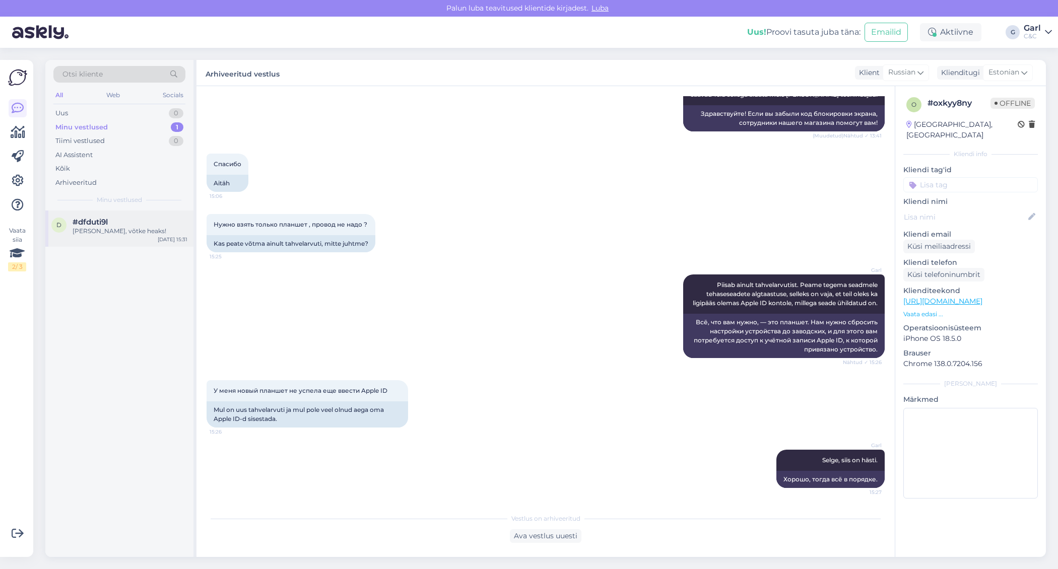
click at [117, 233] on div "[PERSON_NAME], võtke heaks!" at bounding box center [130, 231] width 115 height 9
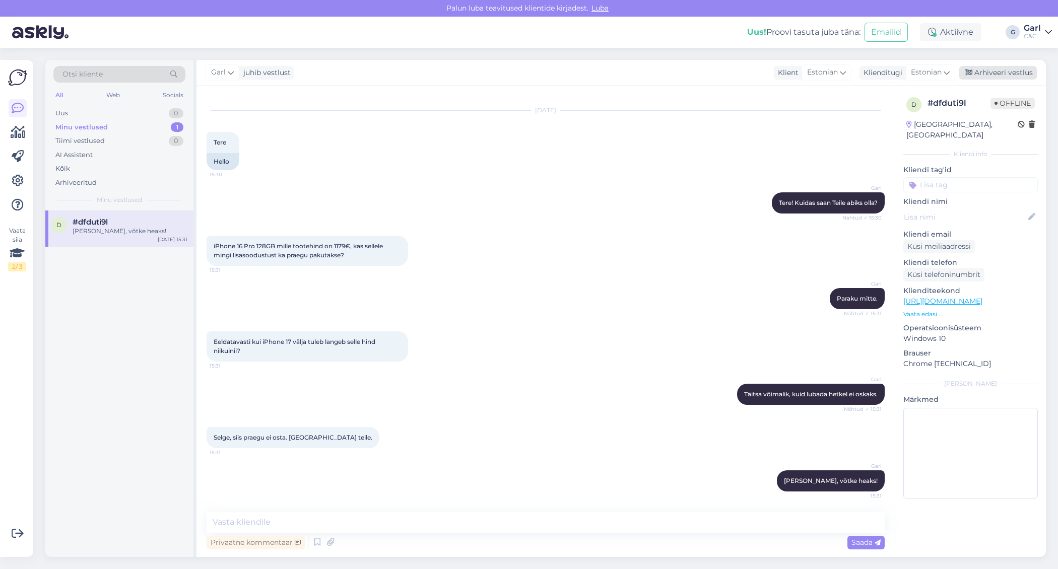
click at [1010, 71] on div "Arhiveeri vestlus" at bounding box center [998, 73] width 78 height 14
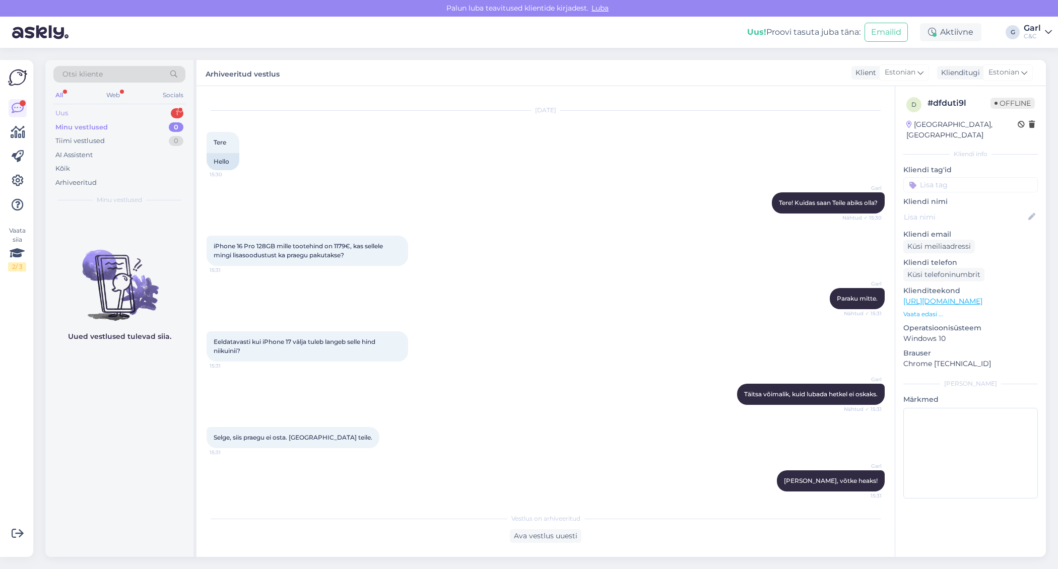
click at [158, 108] on div "Uus 1" at bounding box center [119, 113] width 132 height 14
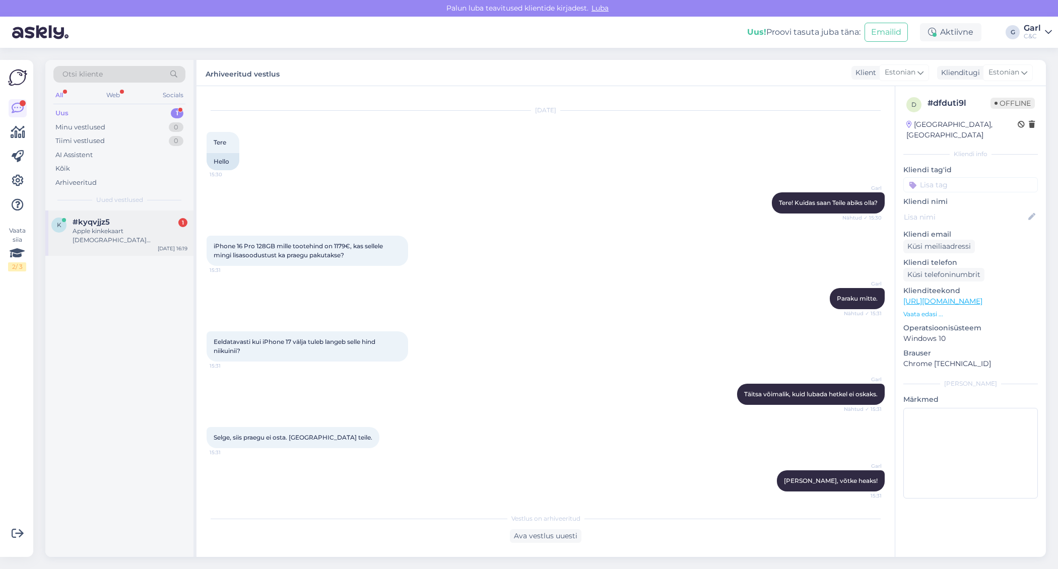
click at [128, 218] on div "#kyqvjjz5 1" at bounding box center [130, 222] width 115 height 9
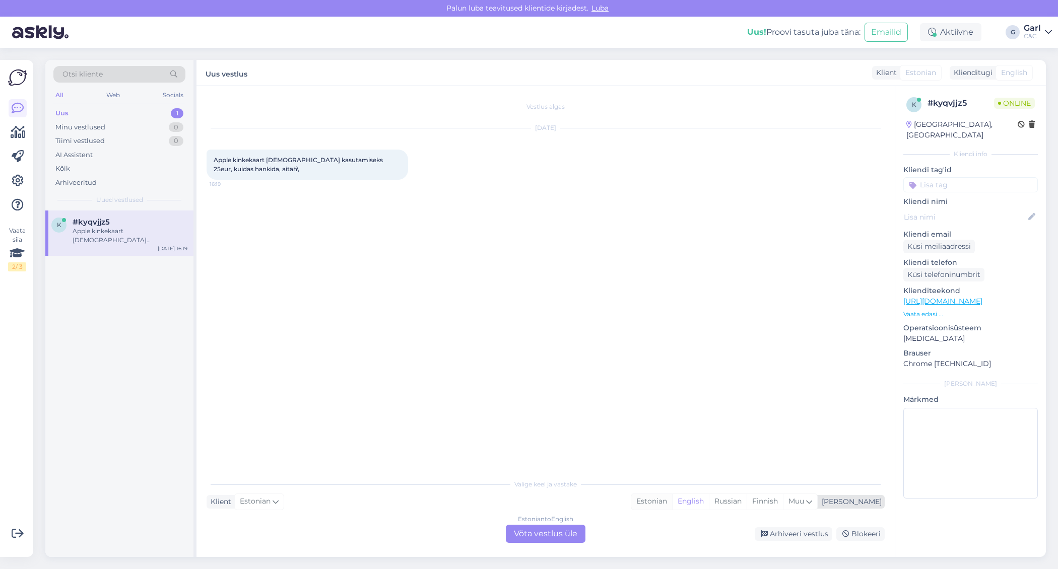
click at [672, 502] on div "Estonian" at bounding box center [651, 501] width 41 height 15
click at [565, 528] on div "Estonian to Estonian Võta vestlus üle" at bounding box center [546, 534] width 80 height 18
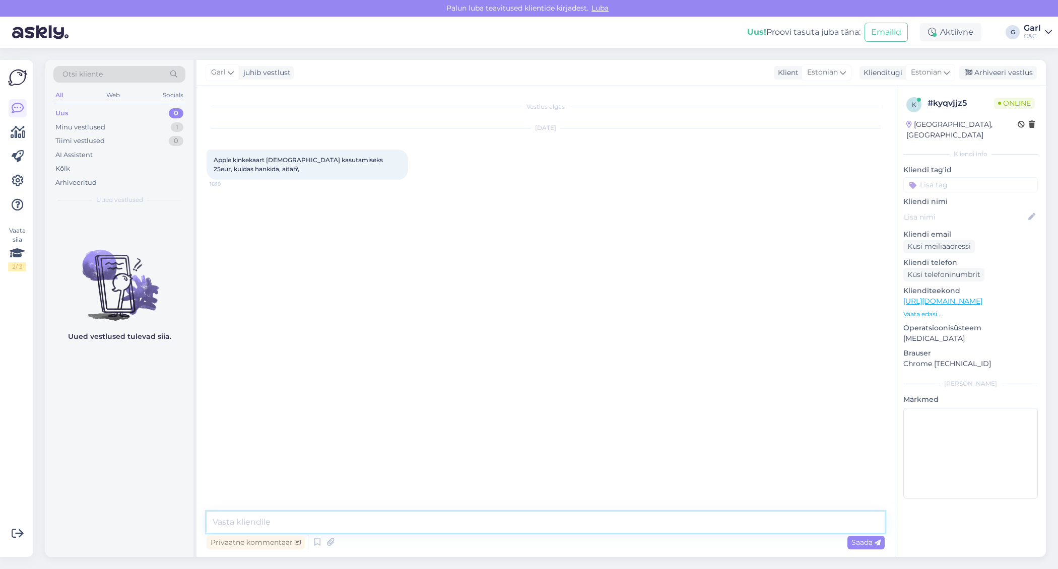
click at [565, 526] on textarea at bounding box center [545, 522] width 678 height 21
click at [524, 524] on textarea "Tere! Meie regioonis ei müüda Apple kinkekaarte ja samuti ei ole need ka kastut…" at bounding box center [545, 522] width 678 height 21
type textarea "Tere! Meie regioonis ei müüda Apple kinkekaarte ja samuti ei ole need ka kasuta…"
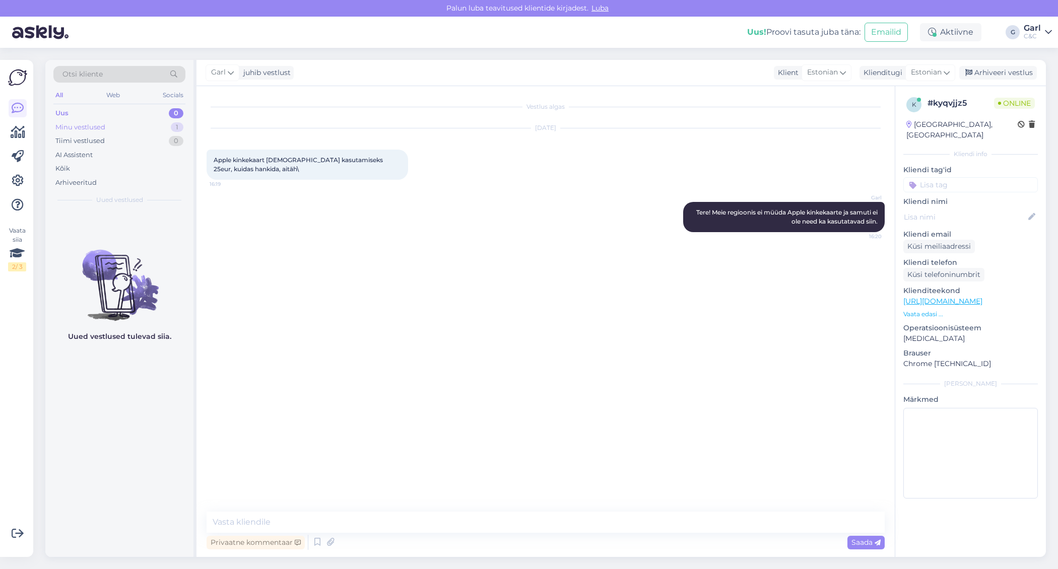
click at [95, 130] on div "Minu vestlused" at bounding box center [80, 127] width 50 height 10
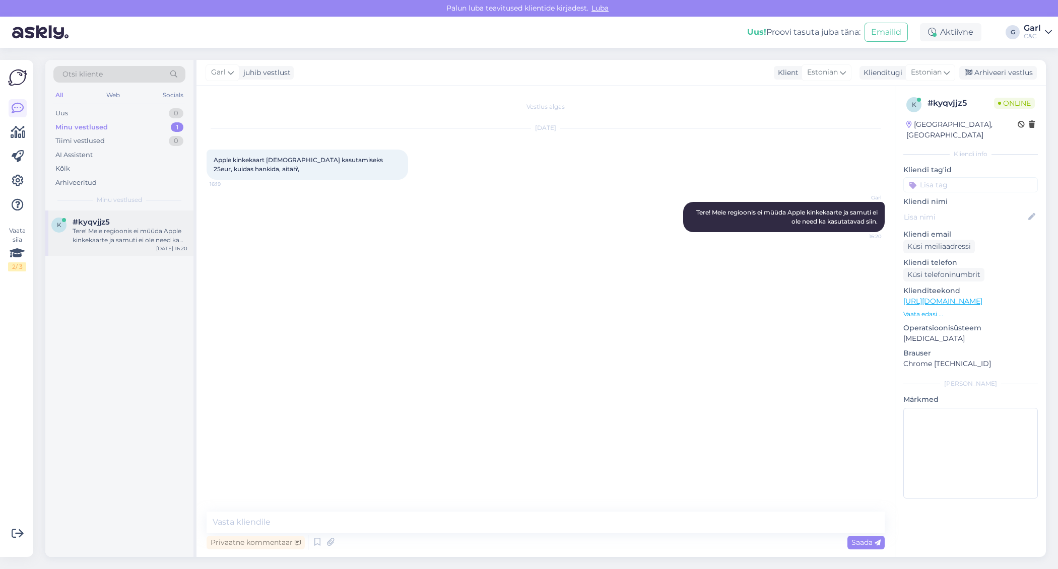
click at [153, 237] on div "Tere! Meie regioonis ei müüda Apple kinkekaarte ja samuti ei ole need ka kasuta…" at bounding box center [130, 236] width 115 height 18
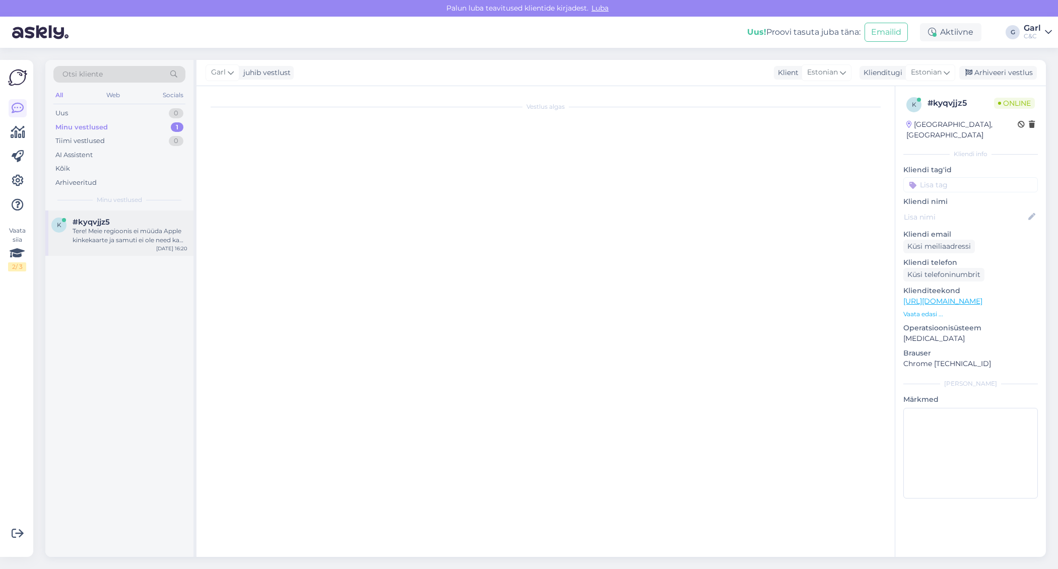
click at [152, 245] on div "k #kyqvjjz5 Tere! Meie regioonis ei müüda Apple kinkekaarte ja samuti ei ole ne…" at bounding box center [119, 232] width 148 height 45
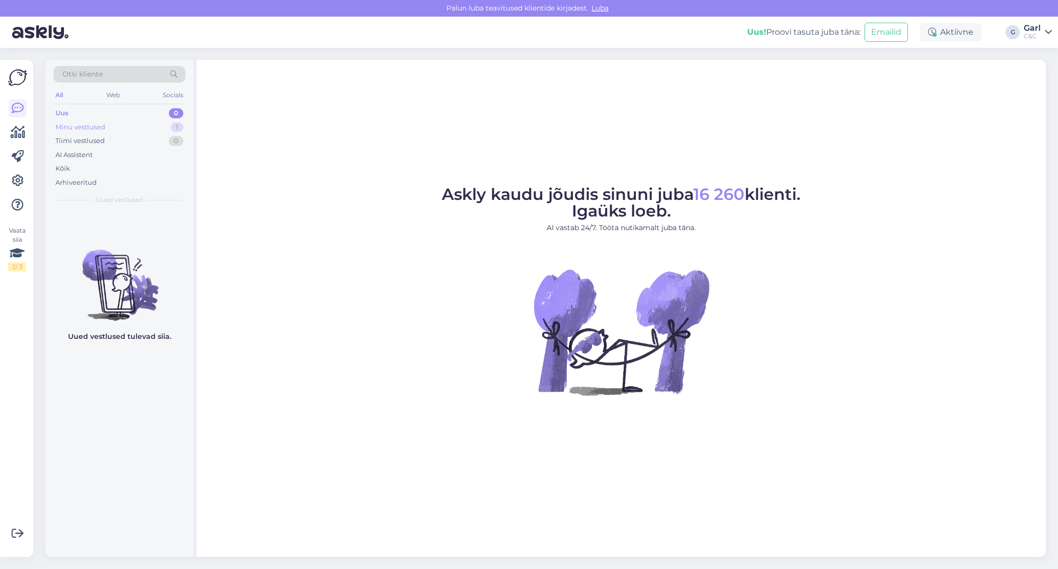
click at [148, 127] on div "Minu vestlused 1" at bounding box center [119, 127] width 132 height 14
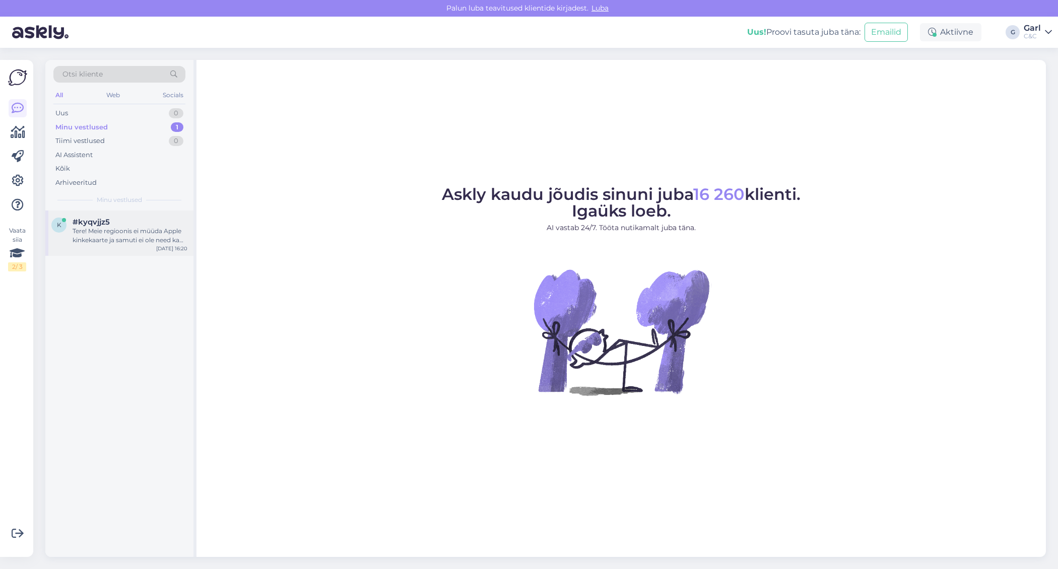
click at [149, 229] on div "Tere! Meie regioonis ei müüda Apple kinkekaarte ja samuti ei ole need ka kasuta…" at bounding box center [130, 236] width 115 height 18
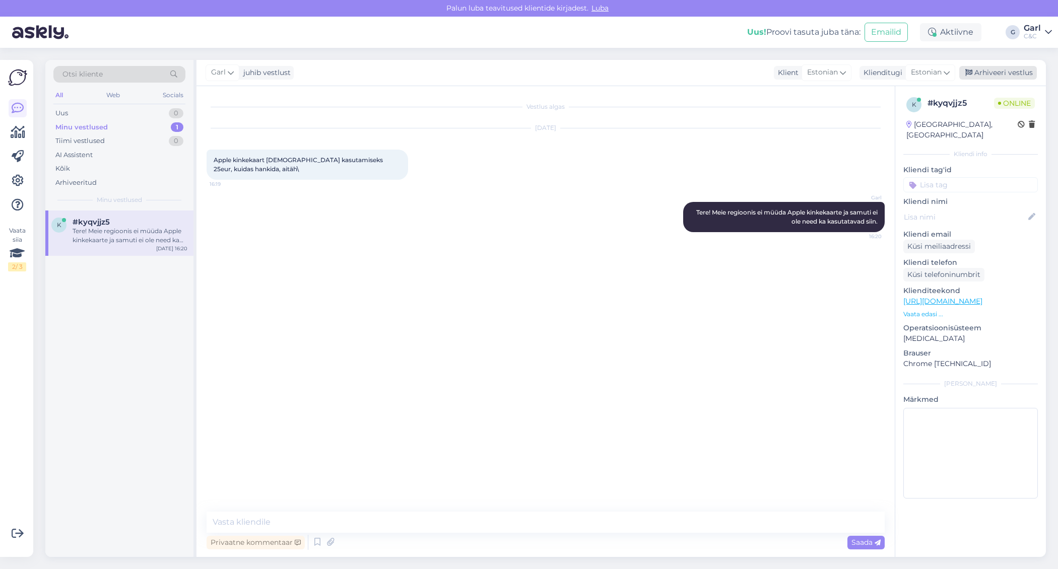
click at [999, 69] on div "Arhiveeri vestlus" at bounding box center [998, 73] width 78 height 14
